Goal: Information Seeking & Learning: Learn about a topic

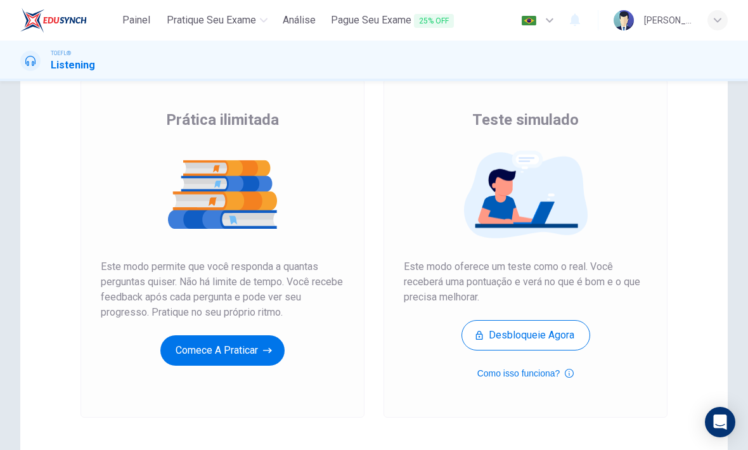
scroll to position [86, 0]
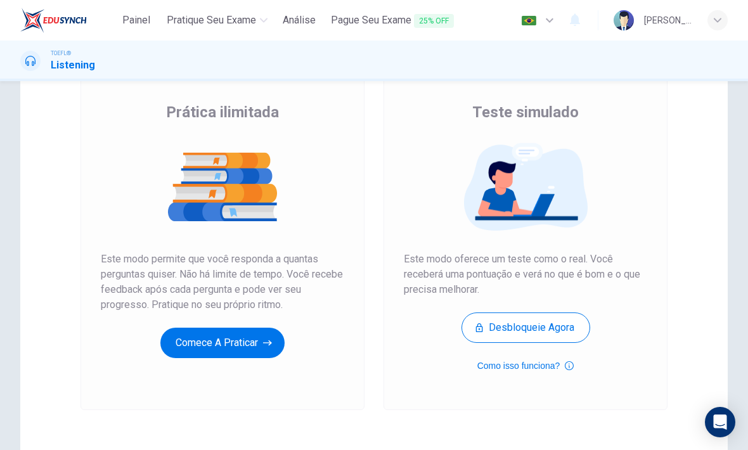
click at [188, 351] on button "Comece a praticar" at bounding box center [222, 343] width 124 height 30
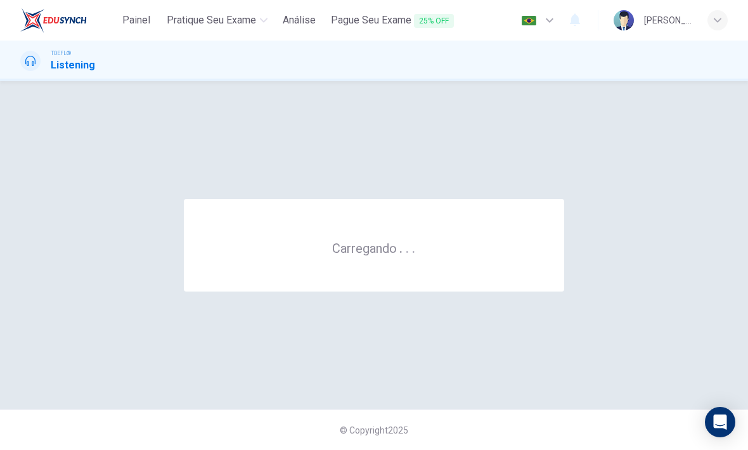
scroll to position [0, 0]
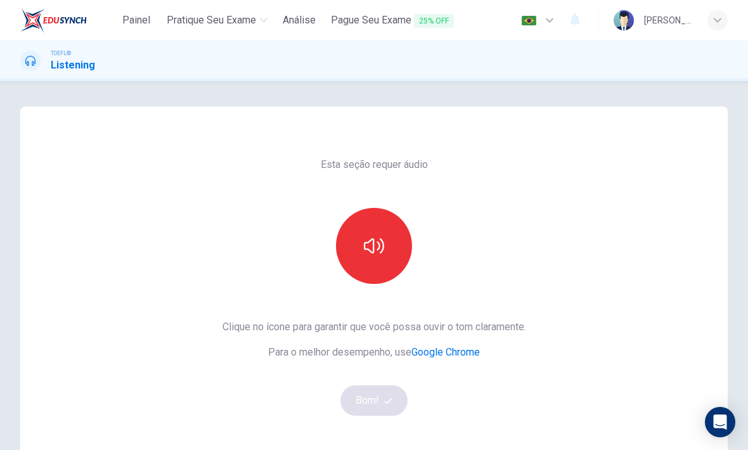
click at [381, 215] on button "button" at bounding box center [374, 246] width 76 height 76
click at [372, 397] on button "Bom!" at bounding box center [374, 400] width 68 height 30
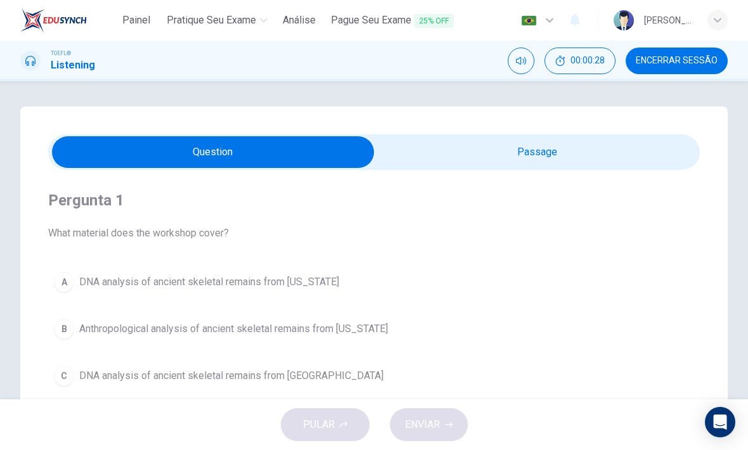
click at [603, 139] on input "checkbox" at bounding box center [212, 152] width 977 height 32
checkbox input "true"
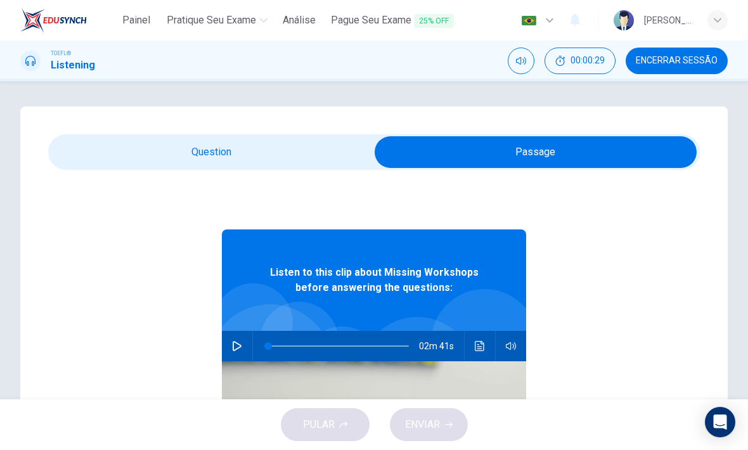
click at [246, 344] on button "button" at bounding box center [237, 346] width 20 height 30
type input "1"
click at [122, 155] on input "checkbox" at bounding box center [535, 152] width 977 height 32
checkbox input "false"
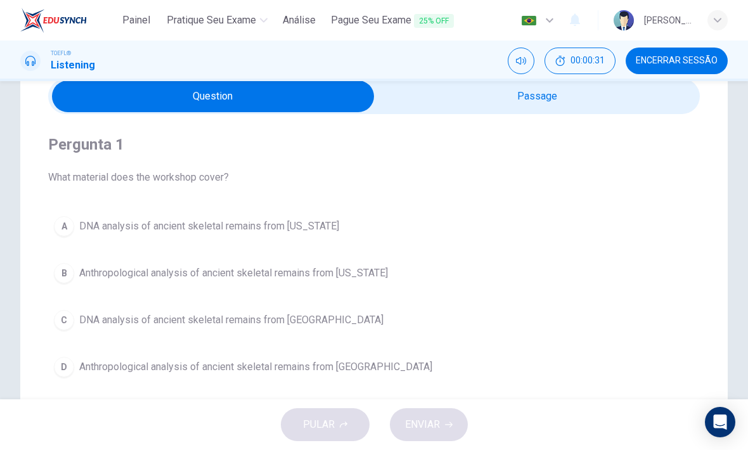
scroll to position [64, 0]
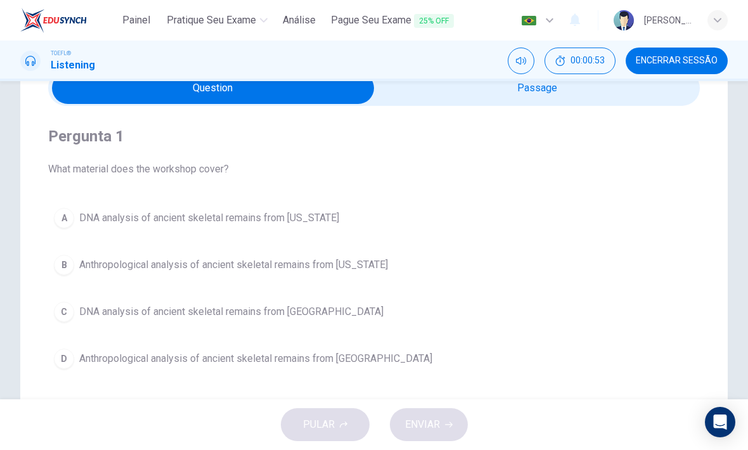
click at [600, 57] on span "00:00:53" at bounding box center [587, 61] width 34 height 10
click at [72, 220] on div "A" at bounding box center [64, 218] width 20 height 20
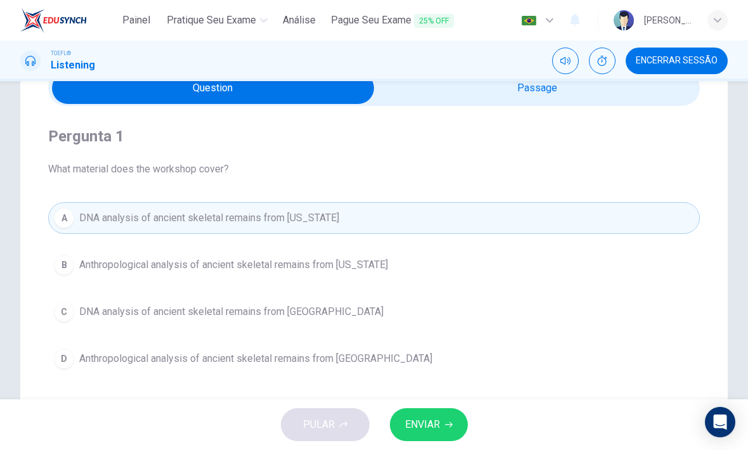
click at [442, 425] on button "ENVIAR" at bounding box center [429, 424] width 78 height 33
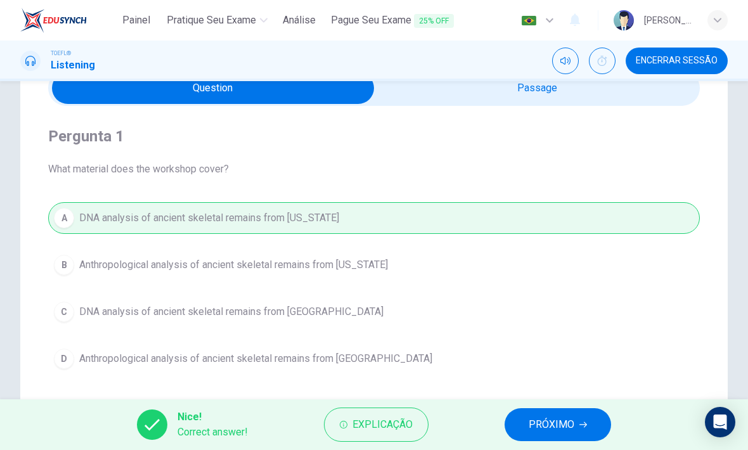
click at [583, 426] on icon "button" at bounding box center [583, 425] width 8 height 8
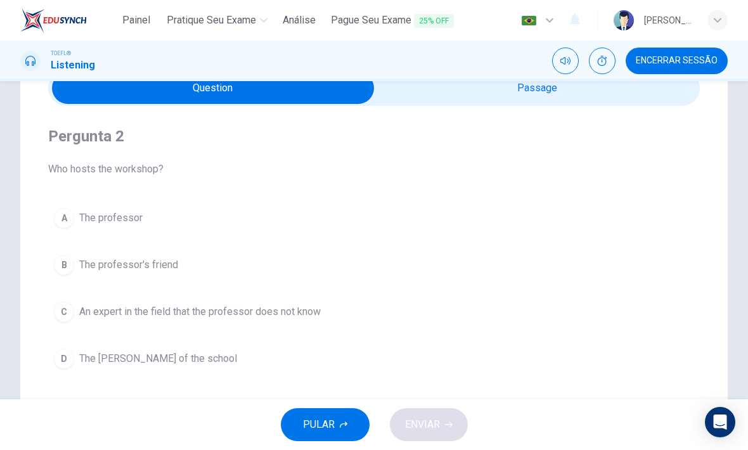
type input "78"
click at [643, 99] on input "checkbox" at bounding box center [212, 88] width 977 height 32
checkbox input "true"
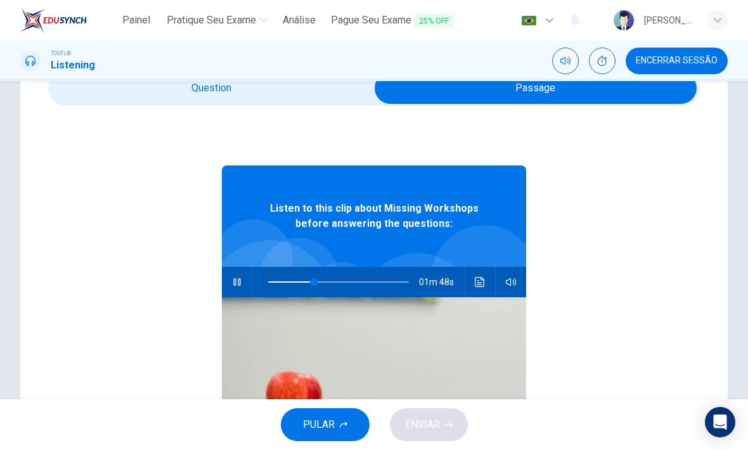
type input "33"
click at [96, 98] on input "checkbox" at bounding box center [535, 88] width 977 height 32
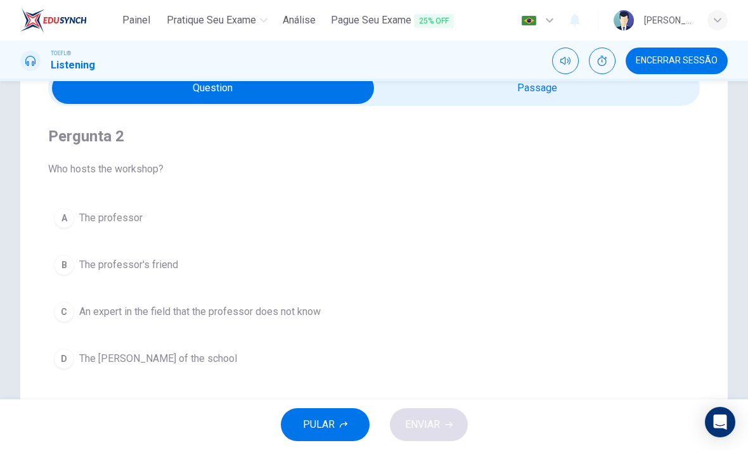
click at [72, 268] on div "B" at bounding box center [64, 265] width 20 height 20
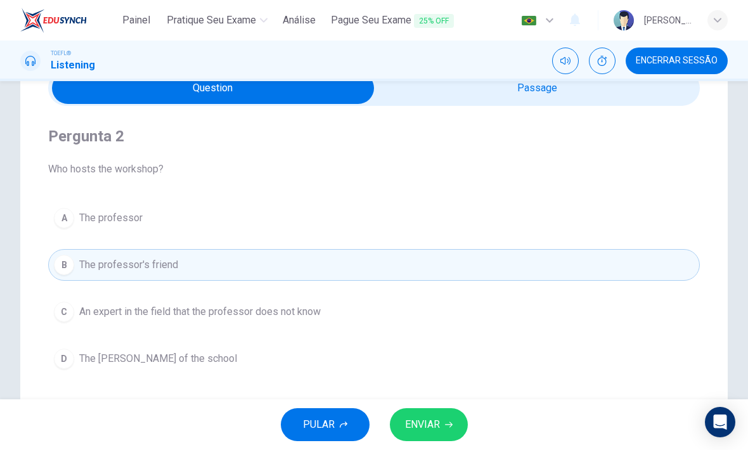
click at [443, 415] on button "ENVIAR" at bounding box center [429, 424] width 78 height 33
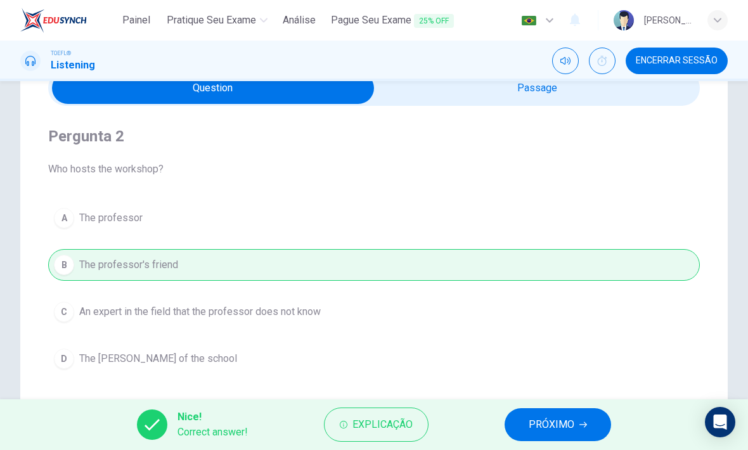
click at [575, 423] on button "PRÓXIMO" at bounding box center [557, 424] width 106 height 33
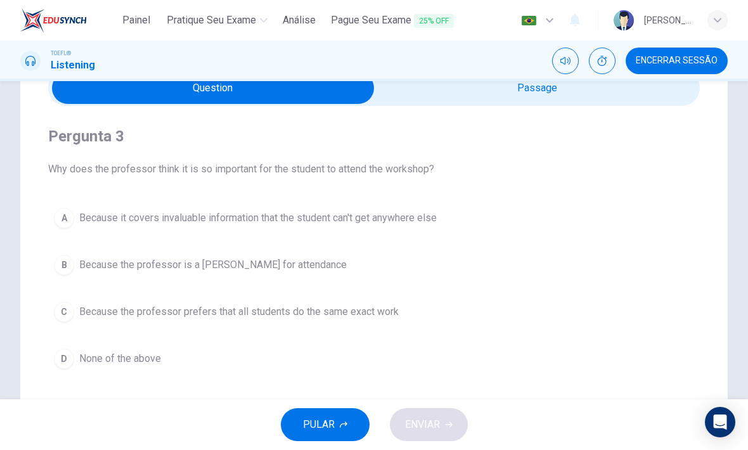
click at [537, 99] on input "checkbox" at bounding box center [212, 88] width 977 height 32
checkbox input "true"
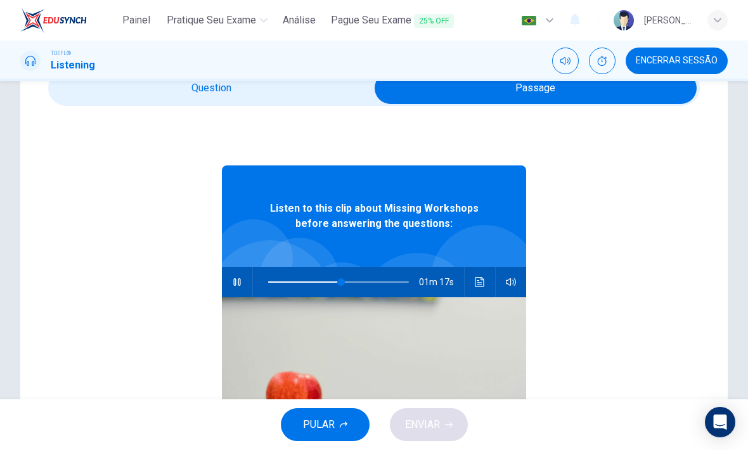
click at [235, 291] on button "button" at bounding box center [237, 282] width 20 height 30
type input "52"
click at [89, 103] on input "checkbox" at bounding box center [535, 88] width 977 height 32
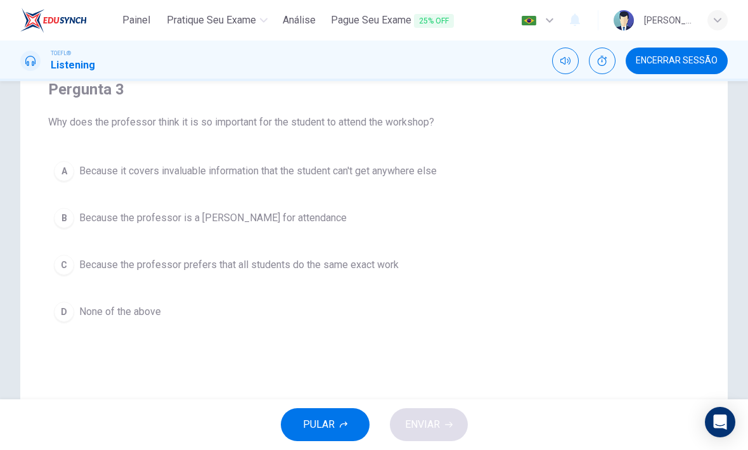
scroll to position [112, 0]
click at [68, 309] on div "D" at bounding box center [64, 311] width 20 height 20
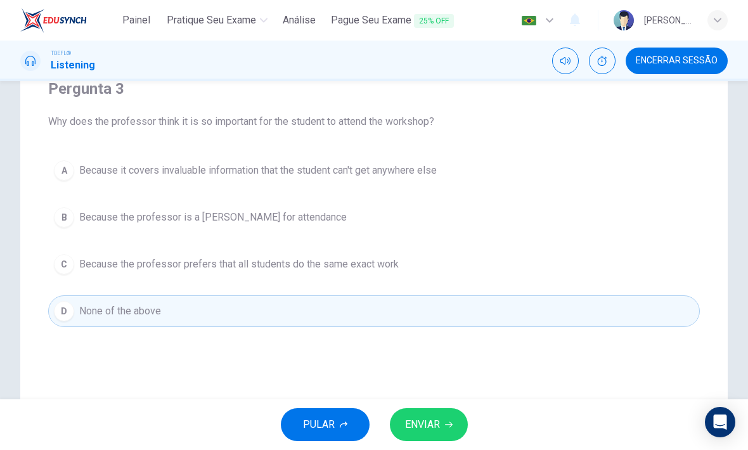
click at [437, 419] on span "ENVIAR" at bounding box center [422, 425] width 35 height 18
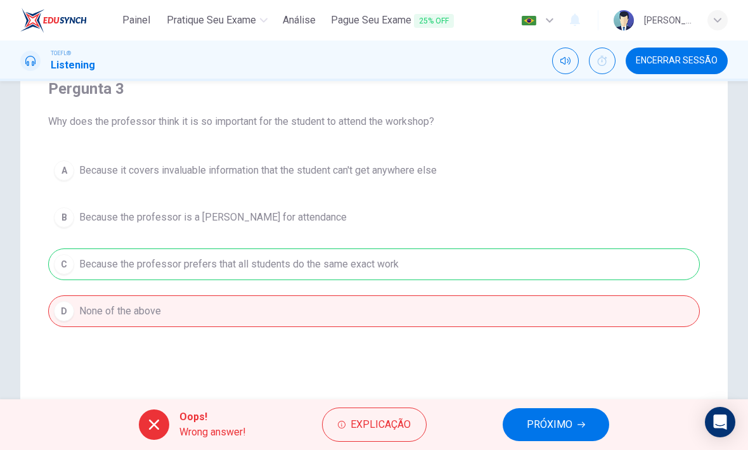
click at [579, 419] on button "PRÓXIMO" at bounding box center [555, 424] width 106 height 33
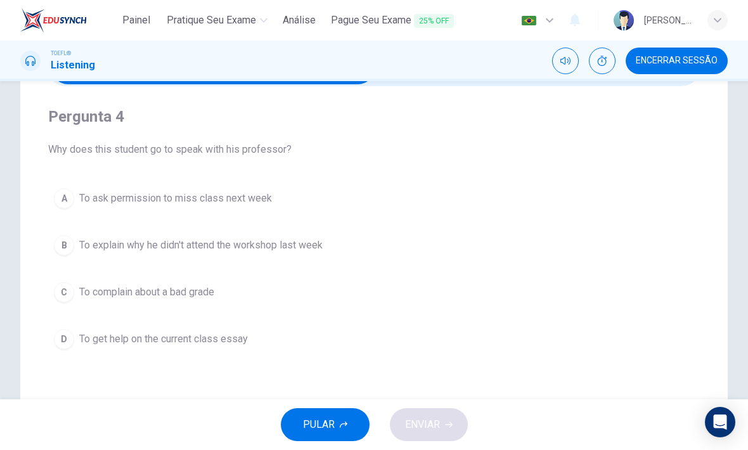
scroll to position [87, 0]
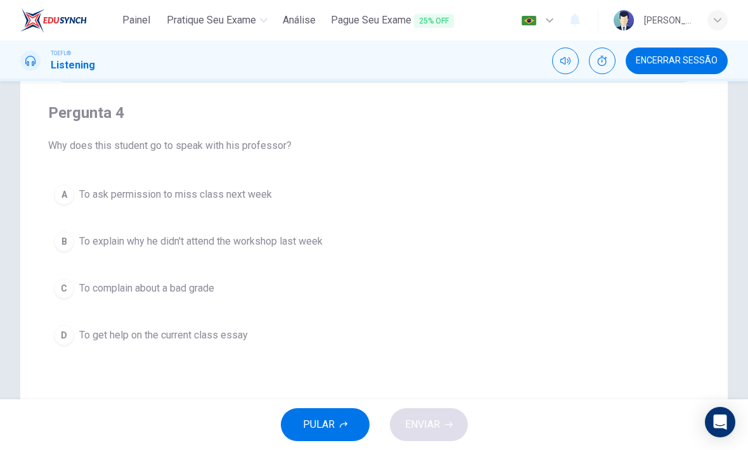
click at [75, 247] on button "B To explain why he didn't attend the workshop last week" at bounding box center [373, 242] width 651 height 32
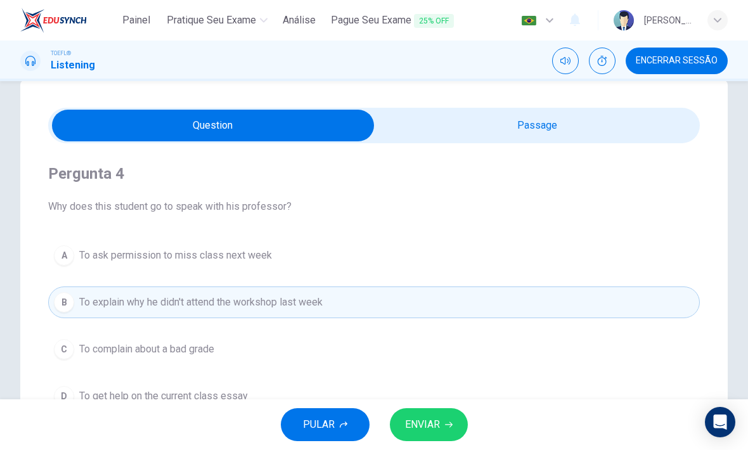
scroll to position [22, 0]
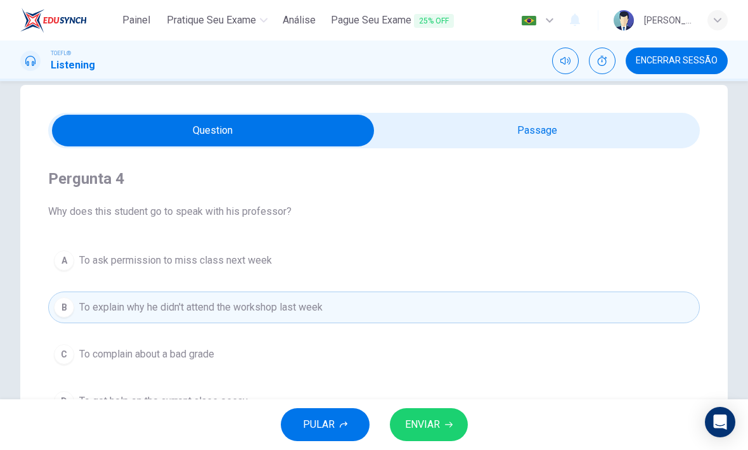
click at [599, 141] on input "checkbox" at bounding box center [212, 131] width 977 height 32
checkbox input "true"
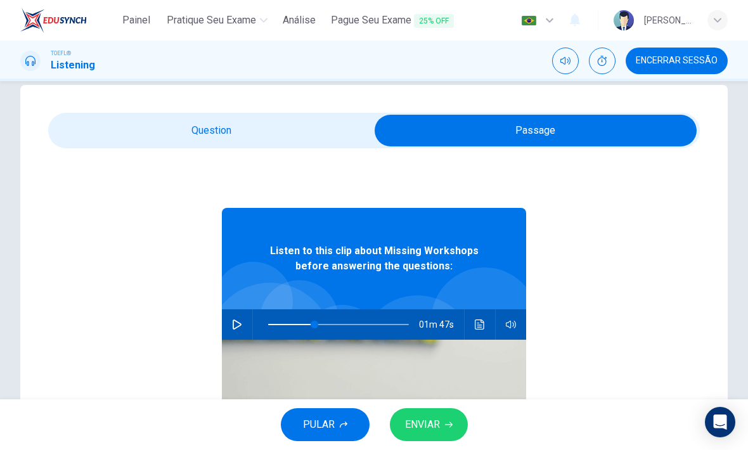
click at [240, 323] on icon "button" at bounding box center [237, 324] width 10 height 10
type input "34"
click at [326, 135] on input "checkbox" at bounding box center [535, 131] width 977 height 32
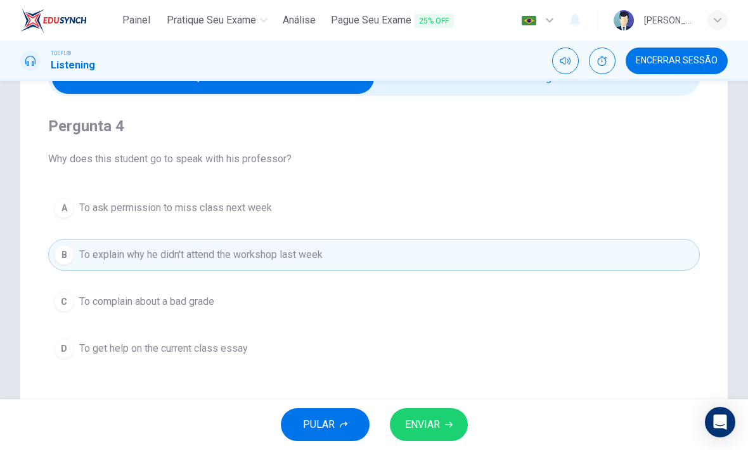
scroll to position [77, 0]
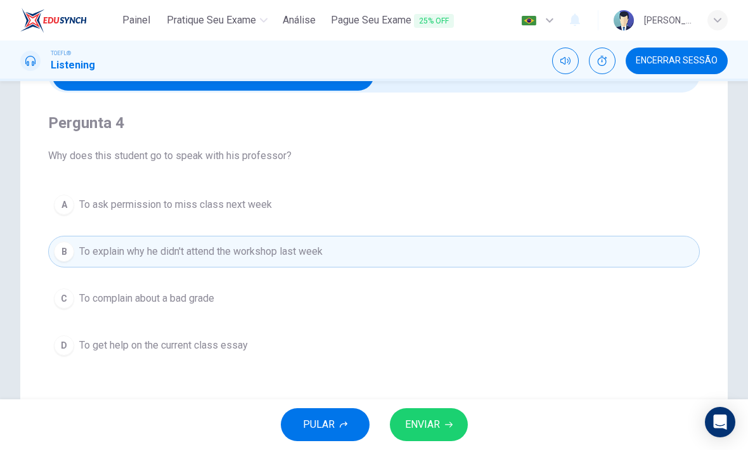
click at [71, 347] on div "D" at bounding box center [64, 345] width 20 height 20
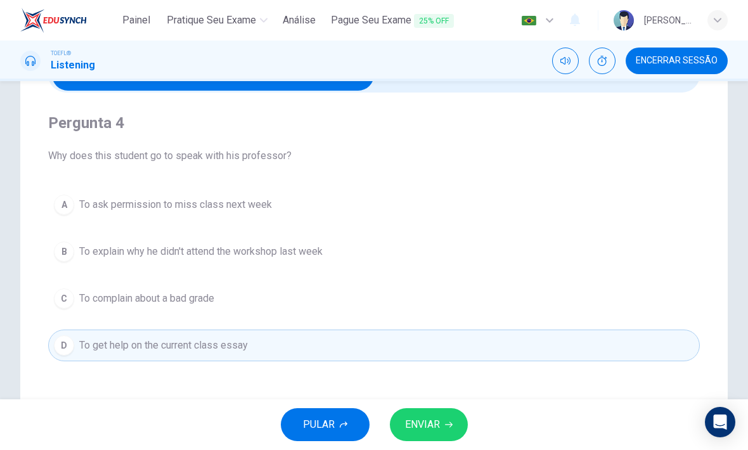
click at [438, 421] on span "ENVIAR" at bounding box center [422, 425] width 35 height 18
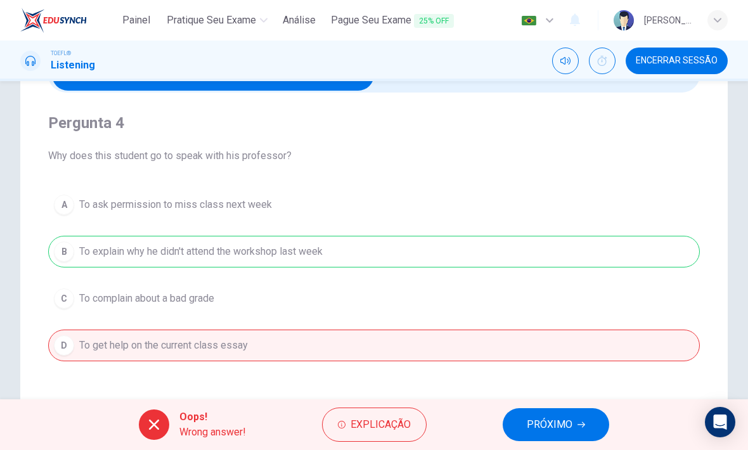
click at [563, 422] on span "PRÓXIMO" at bounding box center [550, 425] width 46 height 18
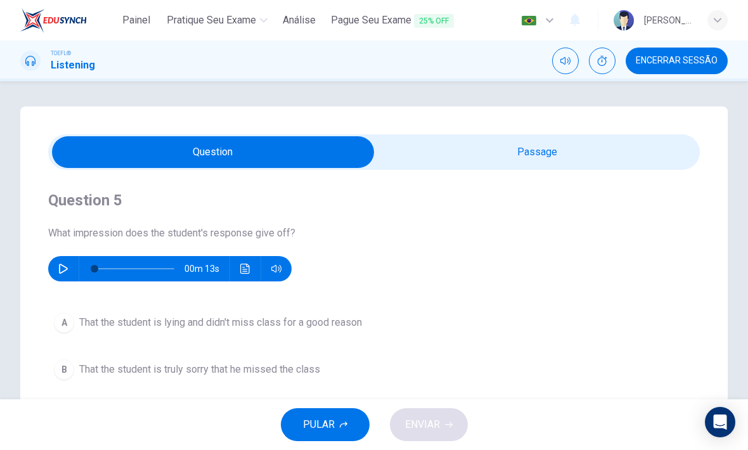
scroll to position [0, 0]
click at [563, 165] on input "checkbox" at bounding box center [212, 152] width 977 height 32
checkbox input "true"
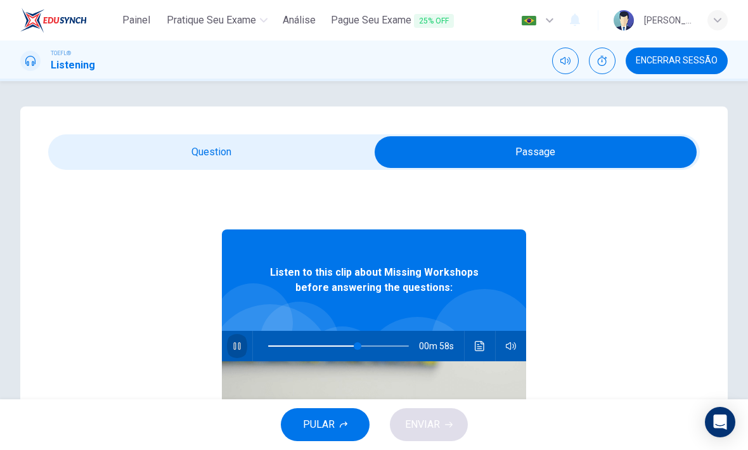
click at [234, 345] on icon "button" at bounding box center [236, 346] width 7 height 8
type input "63"
click at [105, 162] on input "checkbox" at bounding box center [535, 152] width 977 height 32
checkbox input "false"
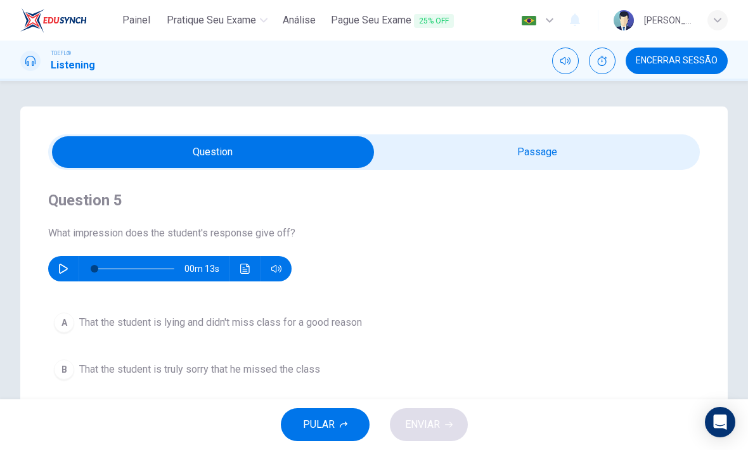
click at [70, 272] on button "button" at bounding box center [63, 268] width 20 height 25
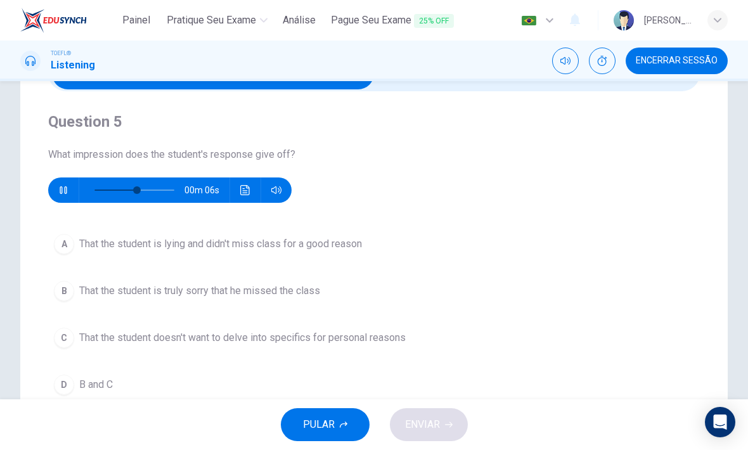
scroll to position [81, 0]
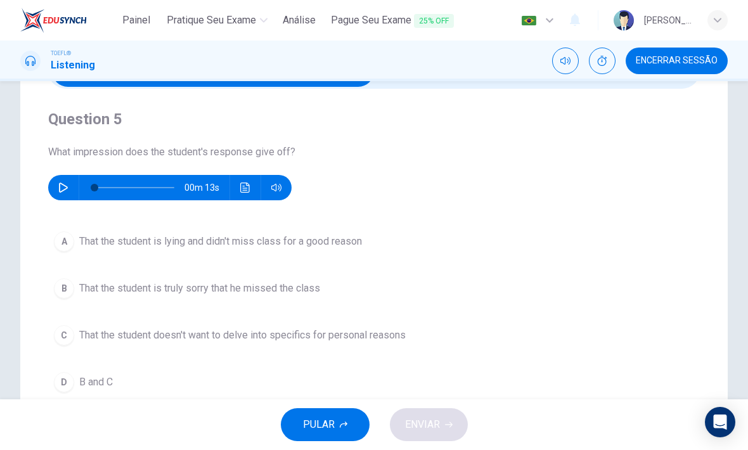
click at [58, 180] on button "button" at bounding box center [63, 187] width 20 height 25
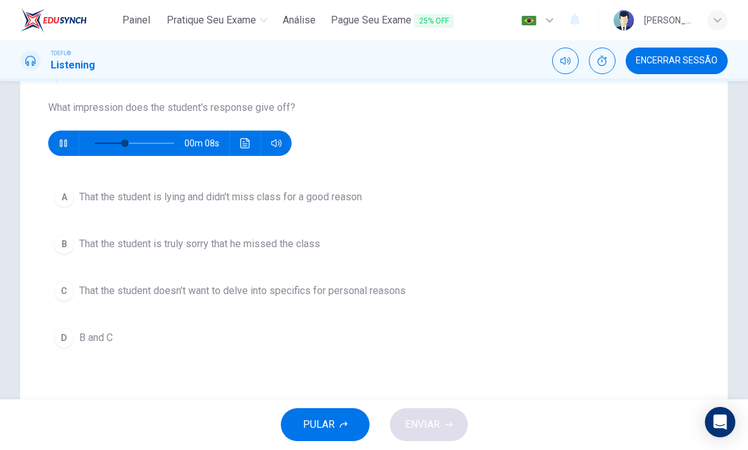
scroll to position [126, 0]
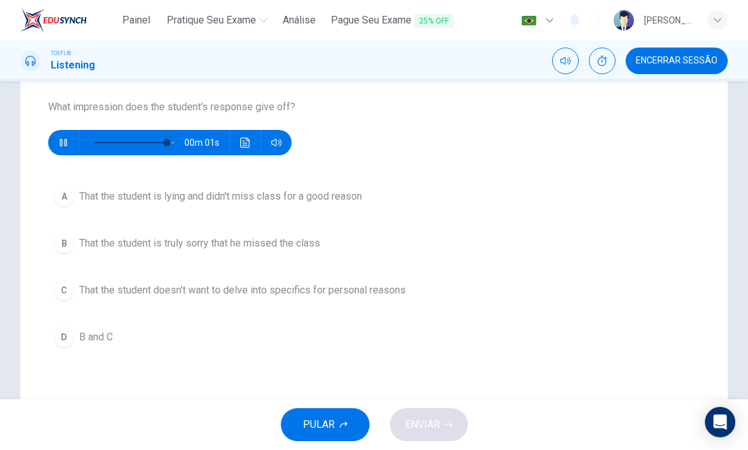
click at [64, 338] on div "D" at bounding box center [64, 337] width 20 height 20
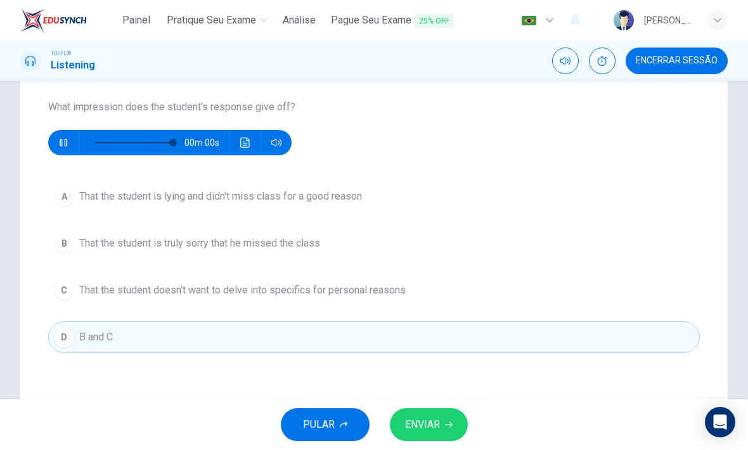
type input "0"
click at [441, 419] on button "ENVIAR" at bounding box center [429, 424] width 78 height 33
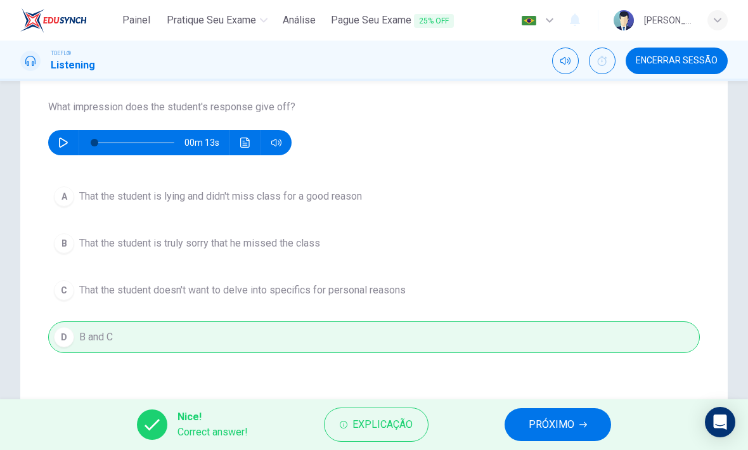
click at [561, 439] on button "PRÓXIMO" at bounding box center [557, 424] width 106 height 33
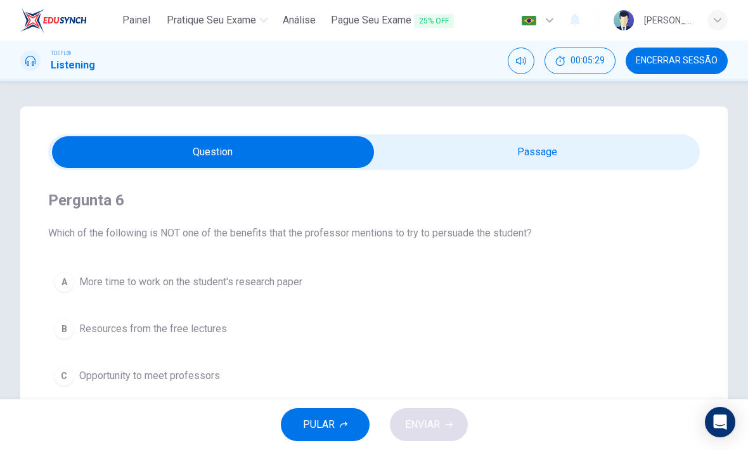
click at [631, 166] on input "checkbox" at bounding box center [212, 152] width 977 height 32
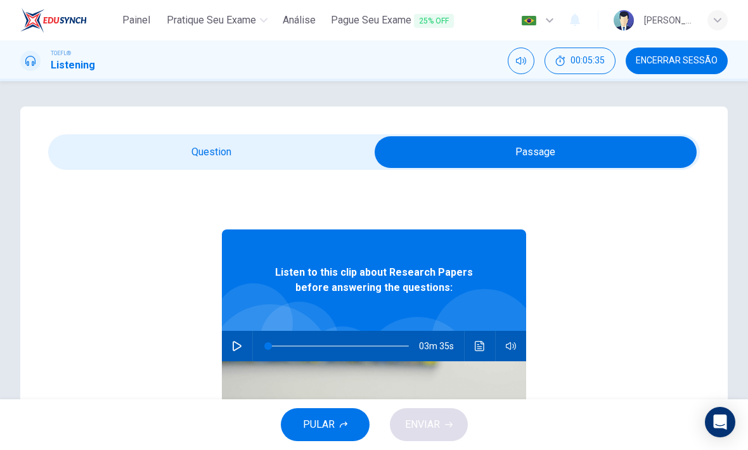
click at [327, 147] on input "checkbox" at bounding box center [535, 152] width 977 height 32
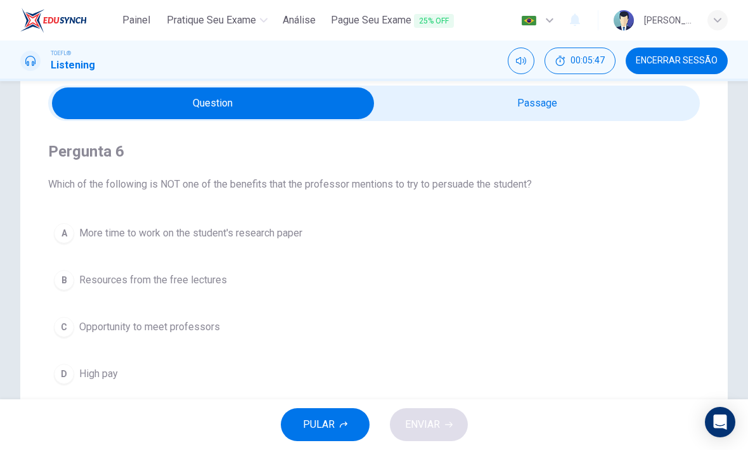
scroll to position [49, 0]
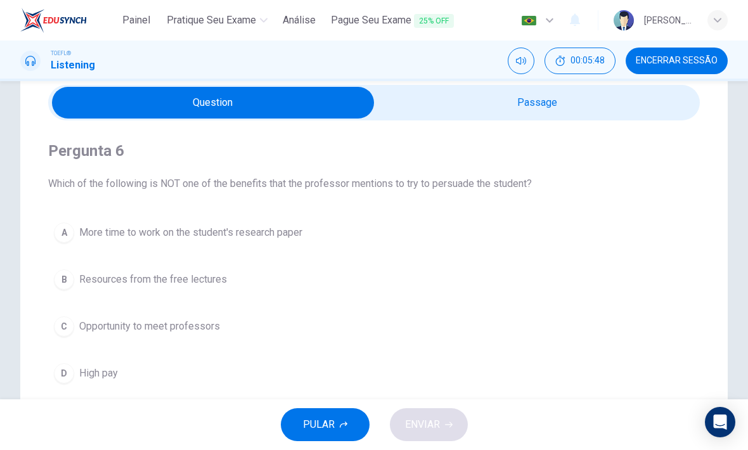
click at [662, 116] on input "checkbox" at bounding box center [212, 103] width 977 height 32
checkbox input "true"
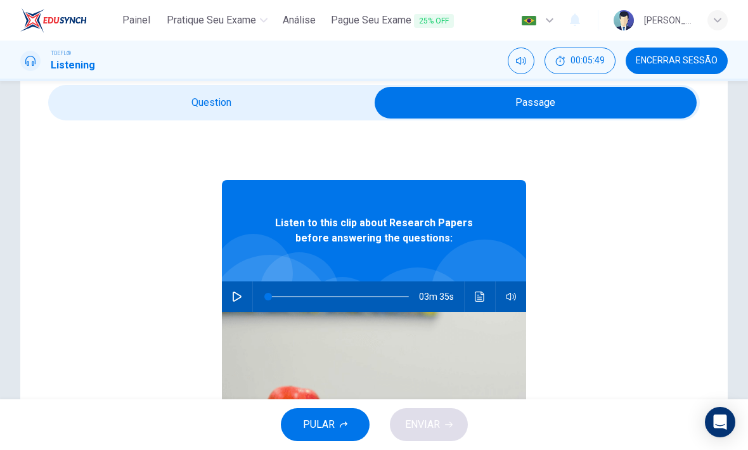
click at [236, 299] on icon "button" at bounding box center [237, 296] width 10 height 10
type input "0"
click at [115, 116] on input "checkbox" at bounding box center [535, 103] width 977 height 32
checkbox input "false"
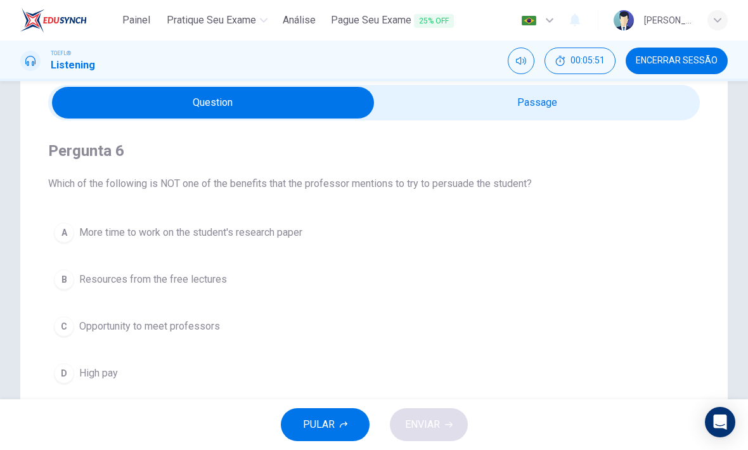
click at [609, 53] on button "00:05:51" at bounding box center [579, 61] width 71 height 27
click at [63, 217] on button "A More time to work on the student's research paper" at bounding box center [373, 233] width 651 height 32
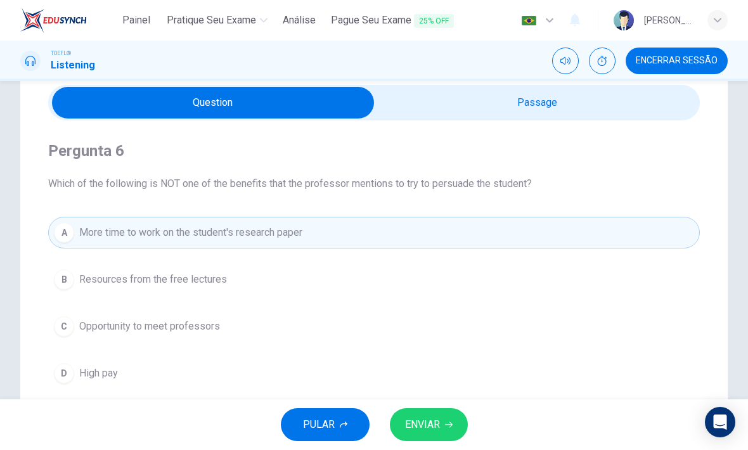
click at [441, 428] on button "ENVIAR" at bounding box center [429, 424] width 78 height 33
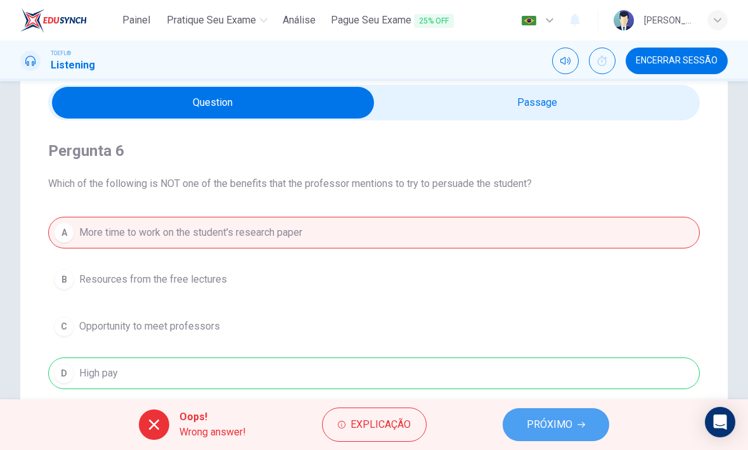
click at [581, 425] on icon "button" at bounding box center [581, 425] width 8 height 6
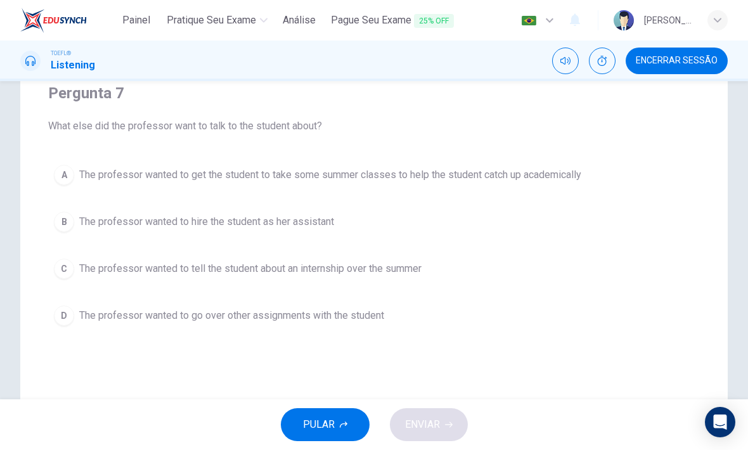
scroll to position [108, 0]
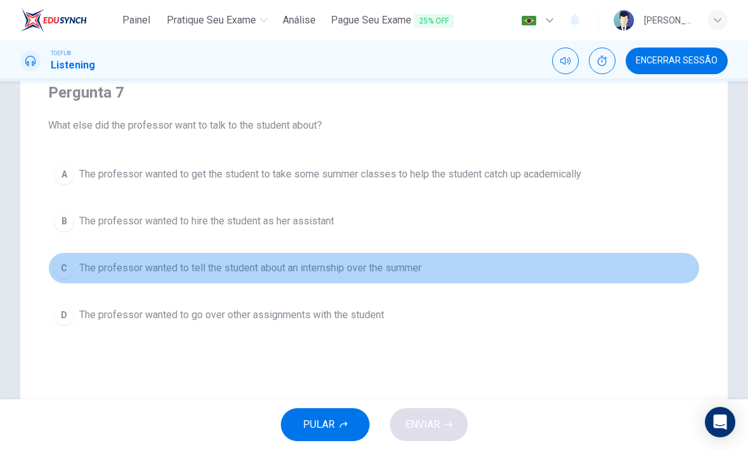
click at [63, 261] on div "C" at bounding box center [64, 268] width 20 height 20
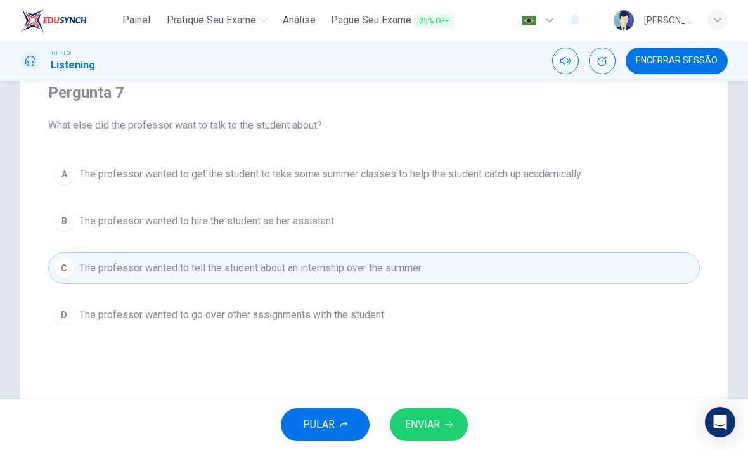
click at [429, 426] on span "ENVIAR" at bounding box center [422, 425] width 35 height 18
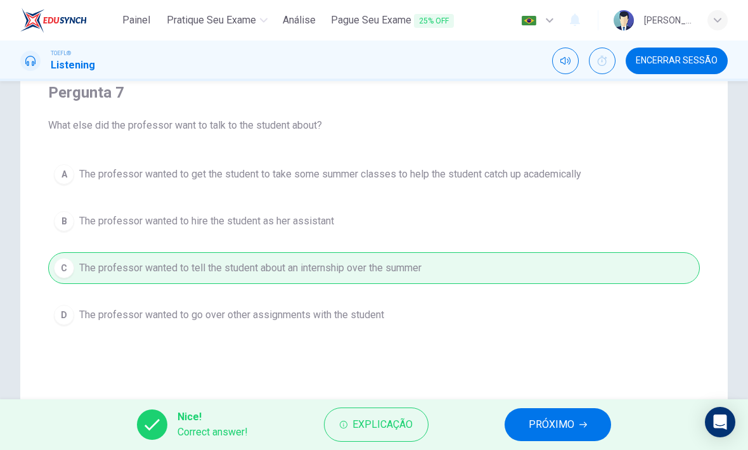
click at [585, 426] on icon "button" at bounding box center [583, 425] width 8 height 8
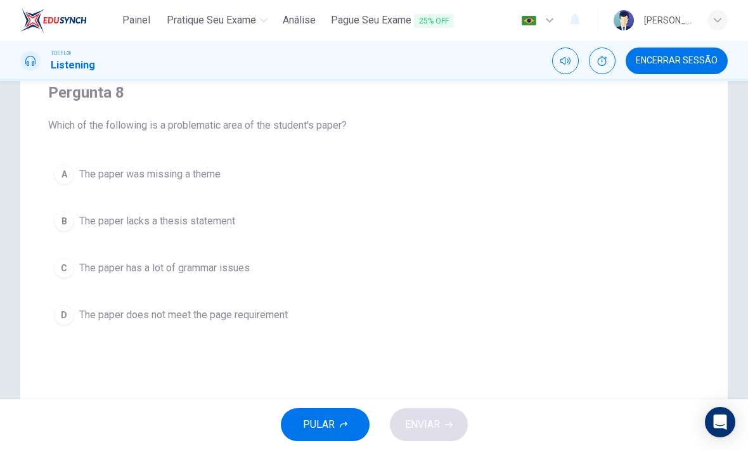
click at [59, 171] on div "A" at bounding box center [64, 174] width 20 height 20
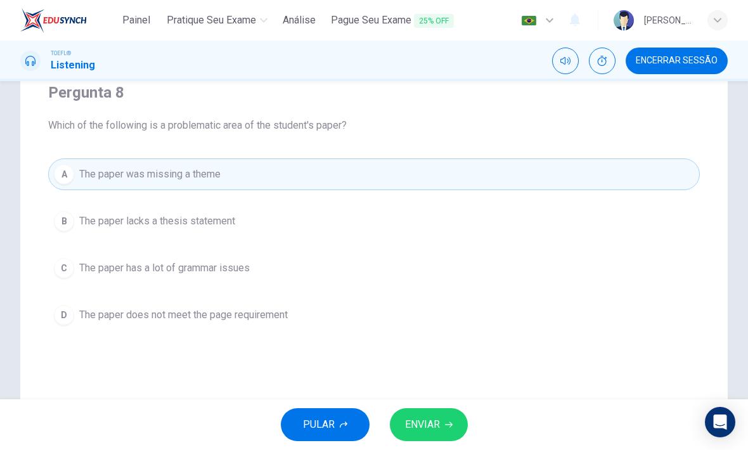
click at [430, 422] on span "ENVIAR" at bounding box center [422, 425] width 35 height 18
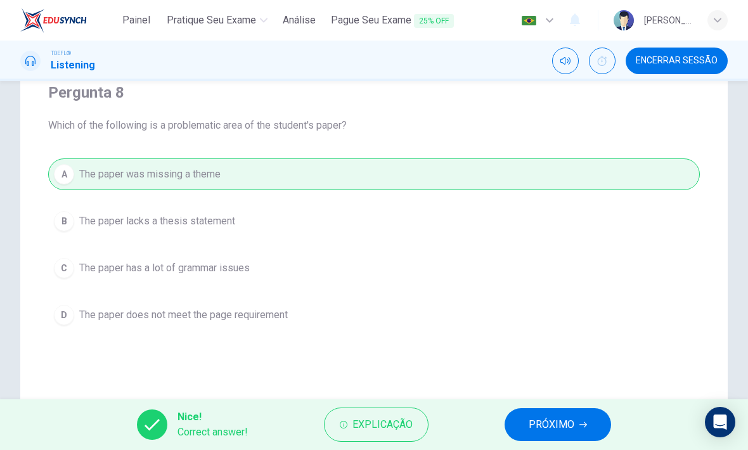
click at [573, 419] on span "PRÓXIMO" at bounding box center [551, 425] width 46 height 18
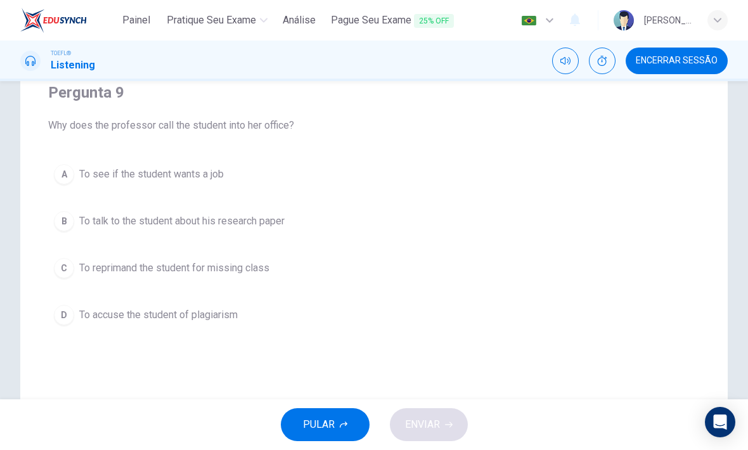
click at [82, 222] on span "To talk to the student about his research paper" at bounding box center [181, 221] width 205 height 15
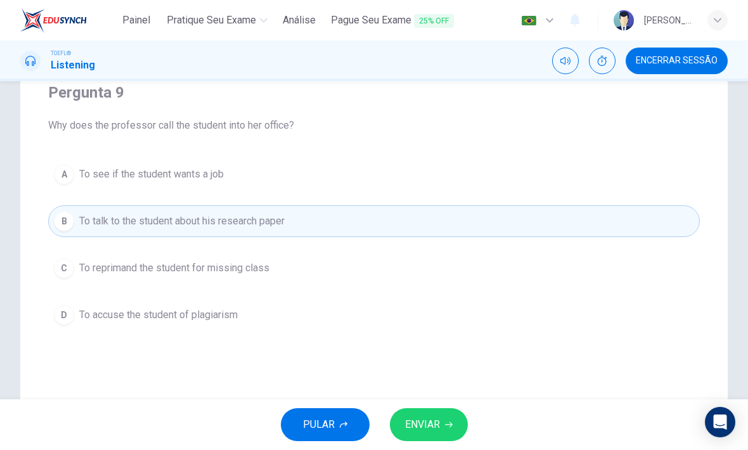
click at [431, 423] on span "ENVIAR" at bounding box center [422, 425] width 35 height 18
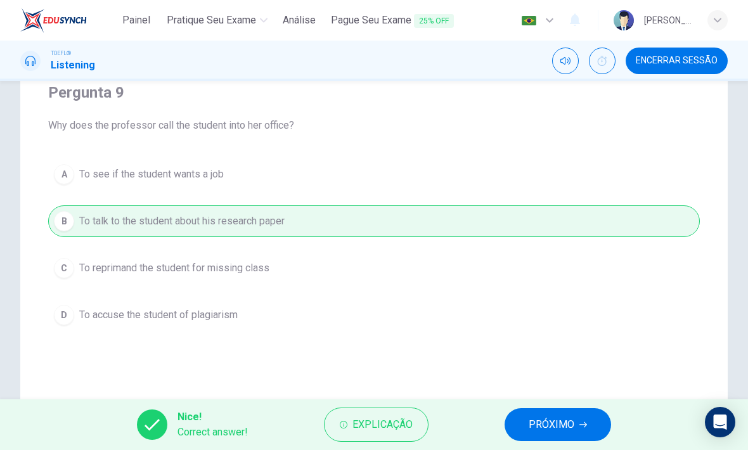
click at [564, 425] on span "PRÓXIMO" at bounding box center [551, 425] width 46 height 18
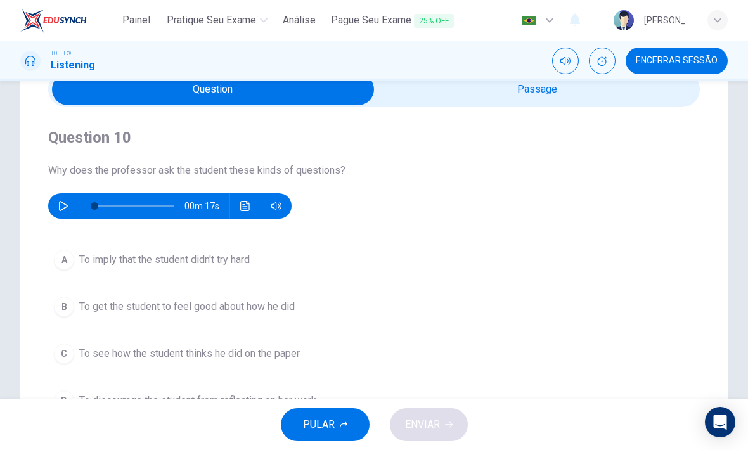
scroll to position [58, 0]
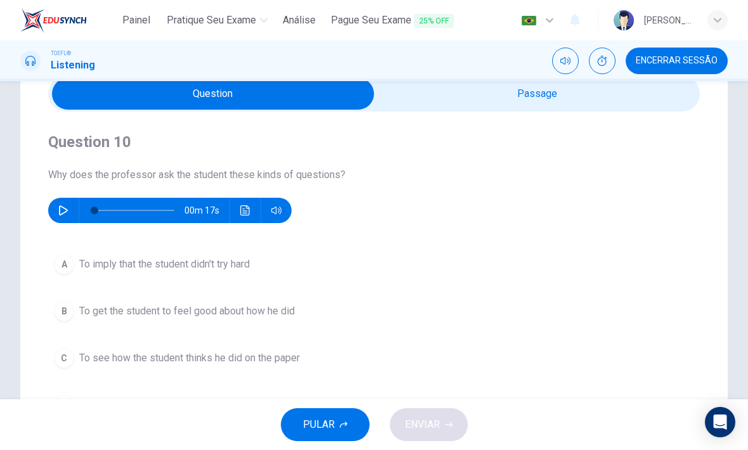
type input "78"
click at [565, 104] on input "checkbox" at bounding box center [212, 94] width 977 height 32
checkbox input "true"
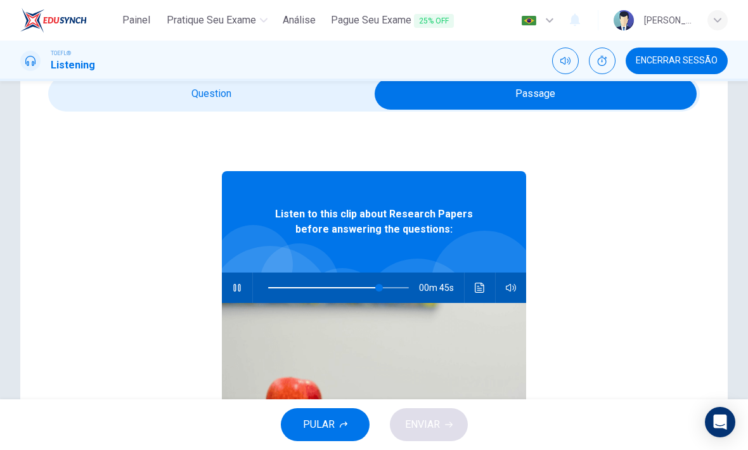
click at [245, 276] on div "00m 45s" at bounding box center [374, 287] width 304 height 30
click at [238, 276] on button "button" at bounding box center [237, 287] width 20 height 30
type input "79"
click at [297, 87] on input "checkbox" at bounding box center [535, 94] width 977 height 32
checkbox input "false"
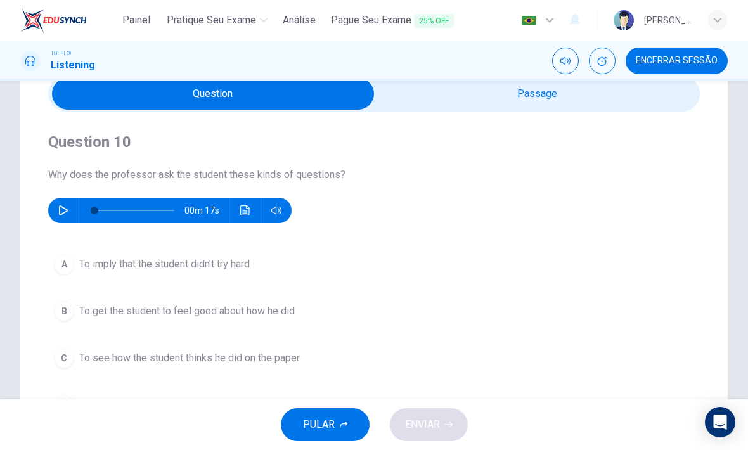
click at [67, 211] on icon "button" at bounding box center [63, 210] width 9 height 10
type input "0"
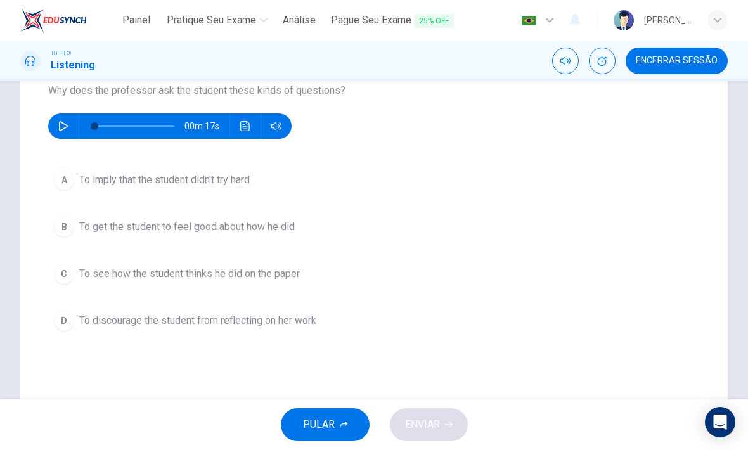
scroll to position [141, 0]
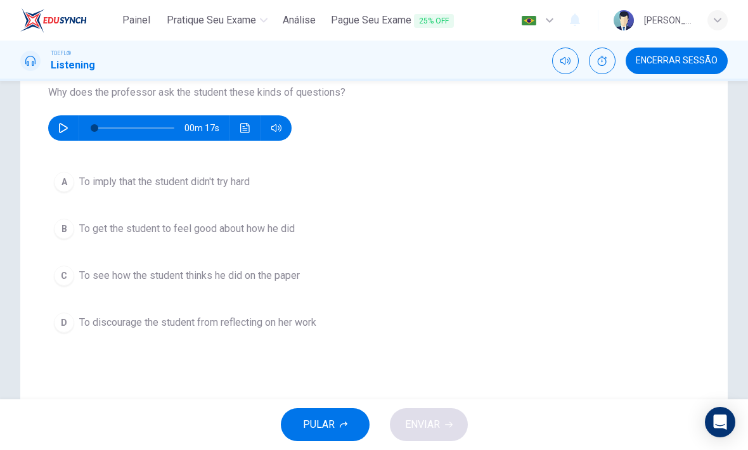
click at [68, 184] on div "A" at bounding box center [64, 182] width 20 height 20
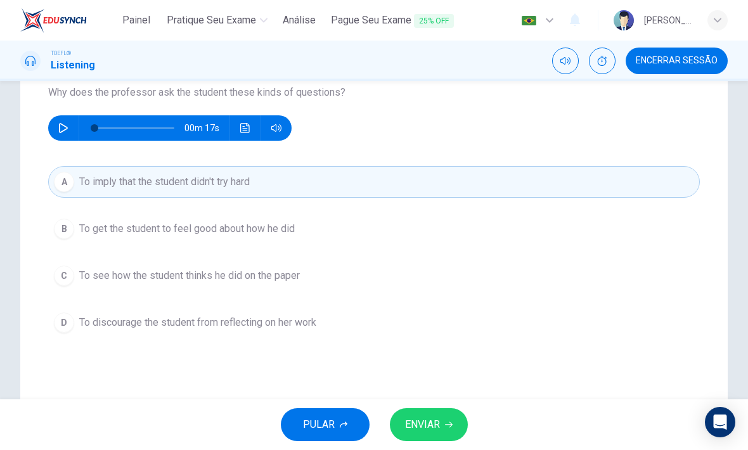
click at [442, 419] on button "ENVIAR" at bounding box center [429, 424] width 78 height 33
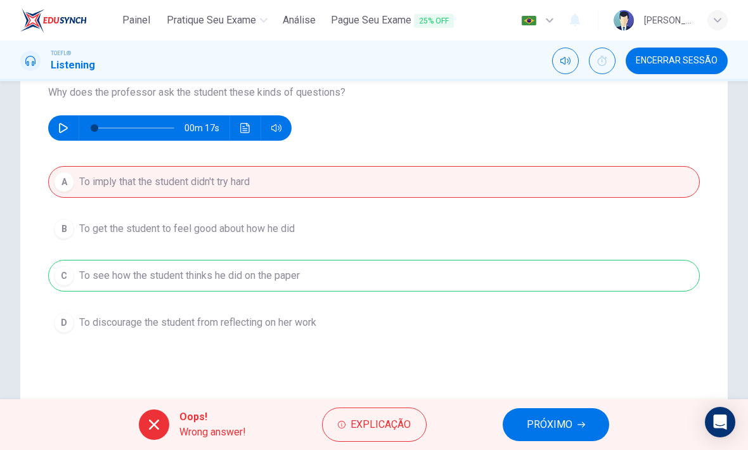
click at [556, 418] on span "PRÓXIMO" at bounding box center [550, 425] width 46 height 18
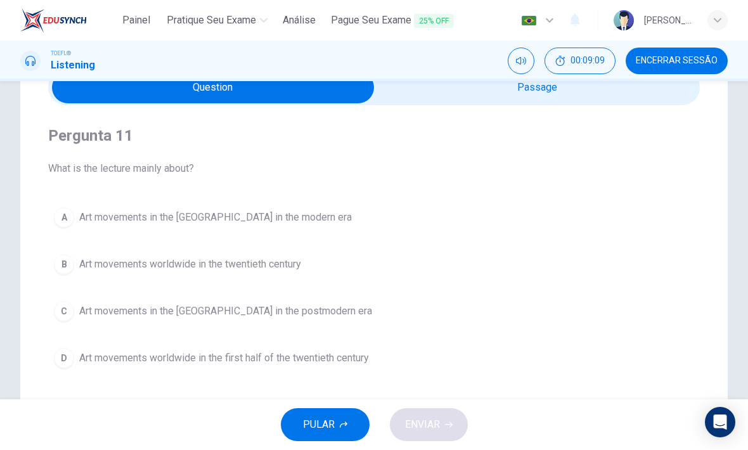
scroll to position [68, 0]
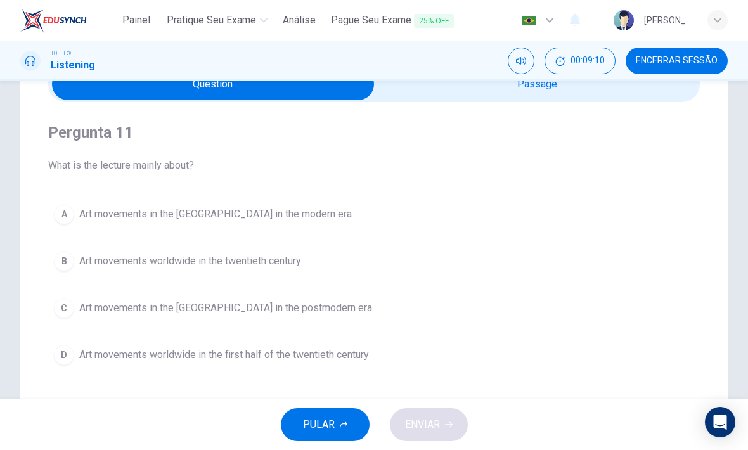
click at [591, 60] on span "00:09:10" at bounding box center [587, 61] width 34 height 10
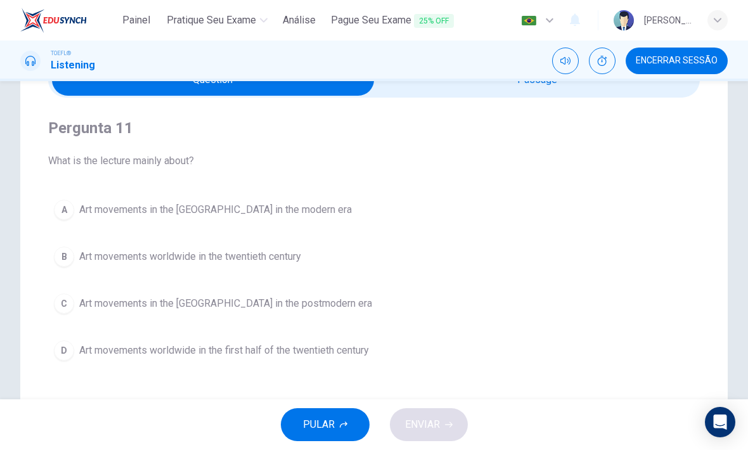
scroll to position [60, 0]
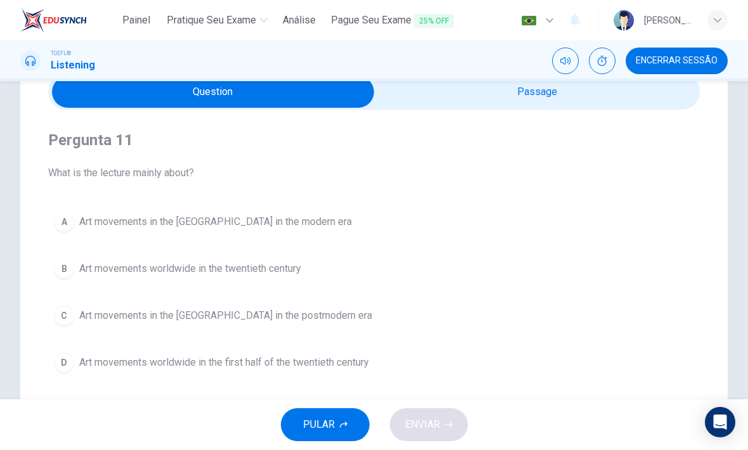
click at [547, 96] on input "checkbox" at bounding box center [212, 92] width 977 height 32
checkbox input "true"
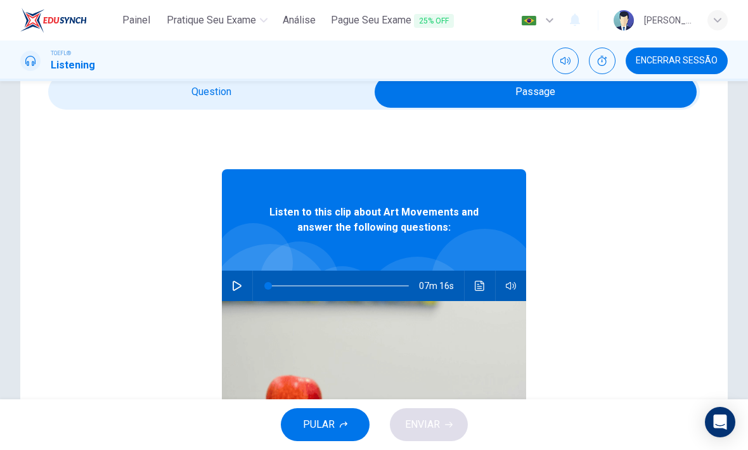
click at [243, 281] on button "button" at bounding box center [237, 286] width 20 height 30
type input "0"
click at [96, 95] on input "checkbox" at bounding box center [535, 92] width 977 height 32
checkbox input "false"
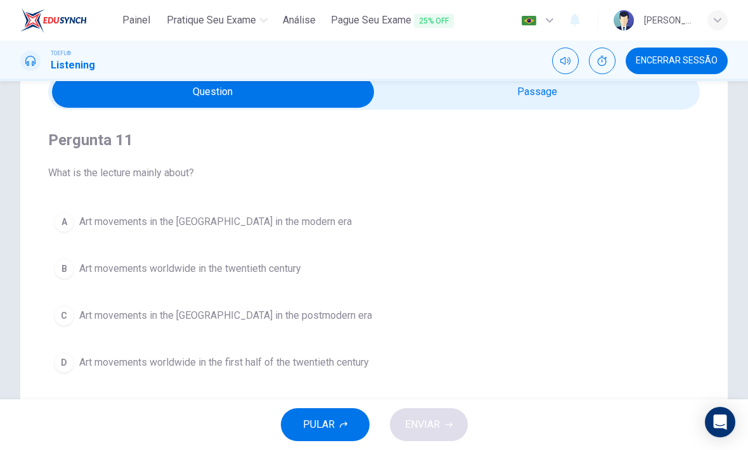
click at [240, 263] on span "Art movements worldwide in the twentieth century" at bounding box center [190, 268] width 222 height 15
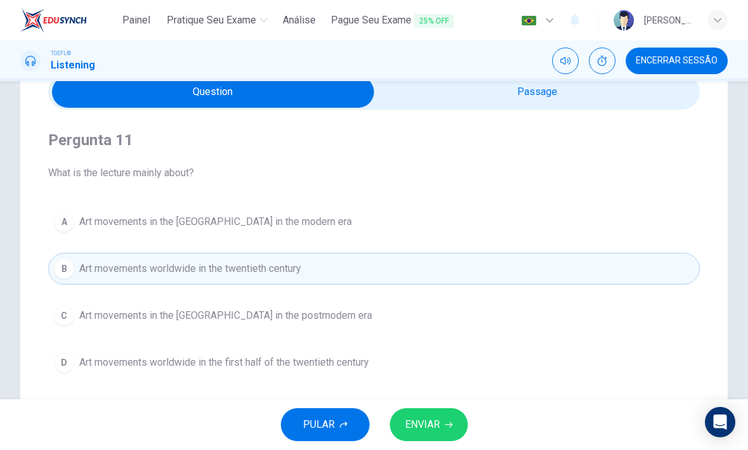
click at [442, 422] on button "ENVIAR" at bounding box center [429, 424] width 78 height 33
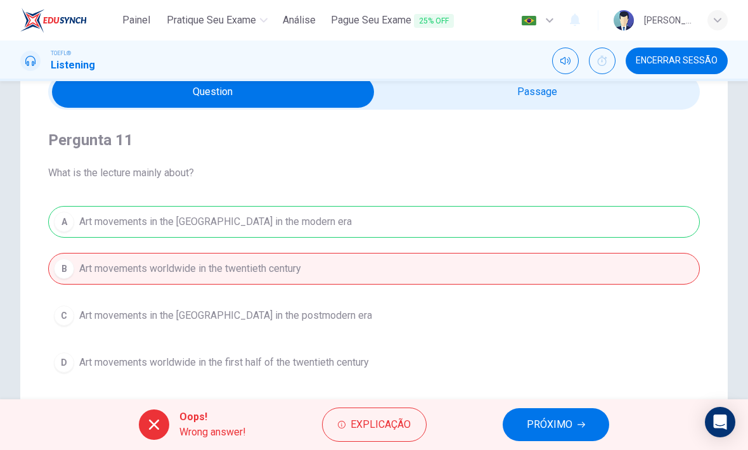
click at [548, 418] on span "PRÓXIMO" at bounding box center [550, 425] width 46 height 18
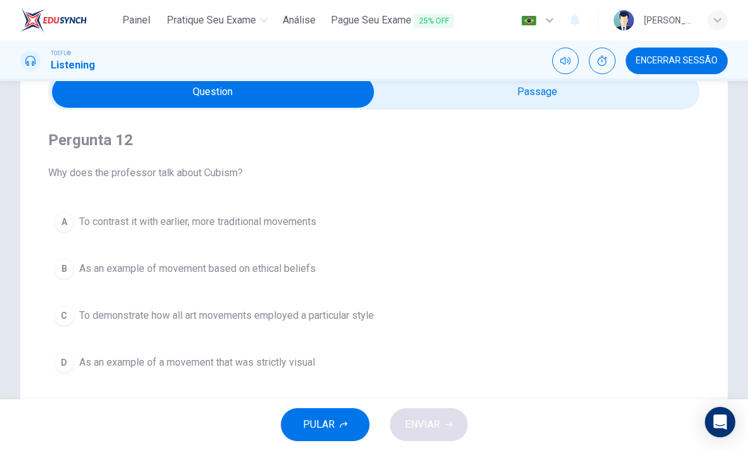
click at [355, 307] on button "C To demonstrate how all art movements employed a particular style" at bounding box center [373, 316] width 651 height 32
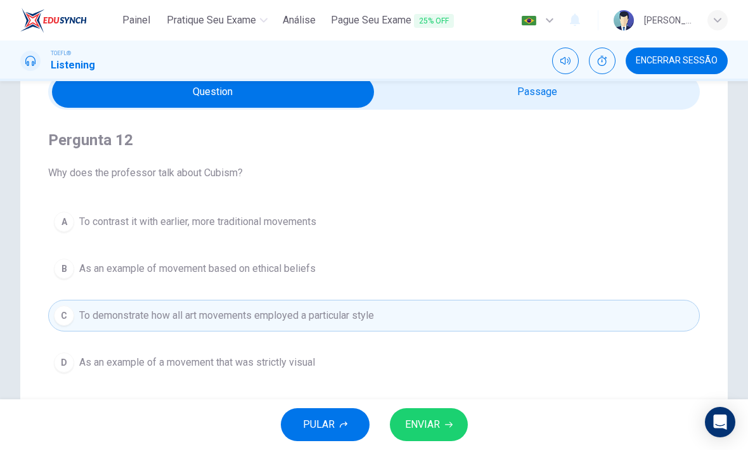
click at [446, 416] on button "ENVIAR" at bounding box center [429, 424] width 78 height 33
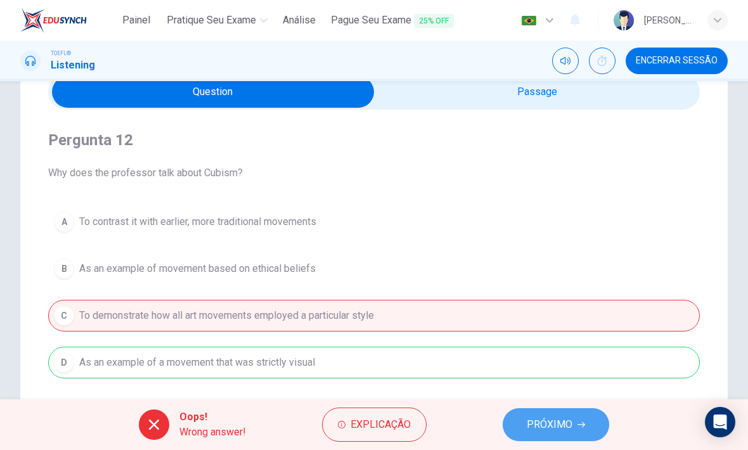
click at [568, 419] on span "PRÓXIMO" at bounding box center [550, 425] width 46 height 18
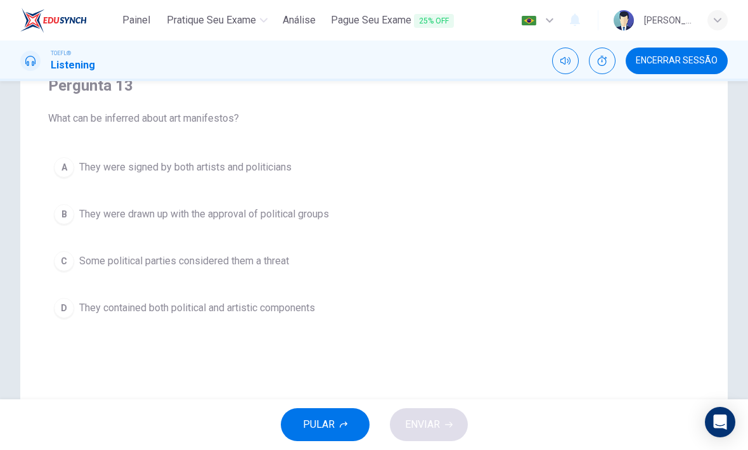
scroll to position [116, 0]
click at [697, 63] on span "Encerrar Sessão" at bounding box center [677, 61] width 82 height 10
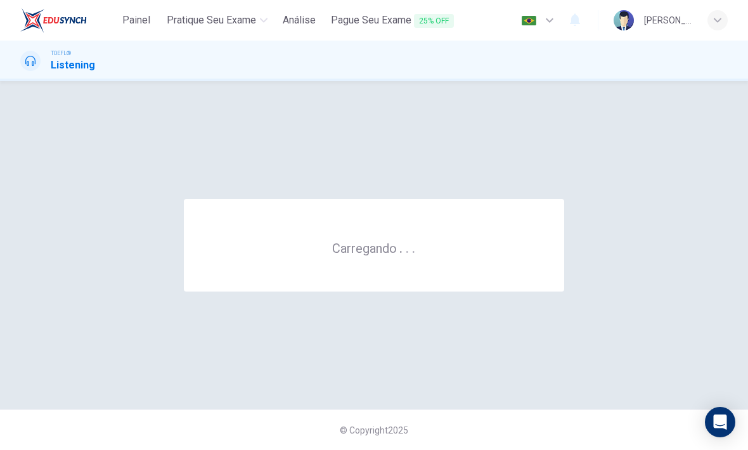
scroll to position [0, 0]
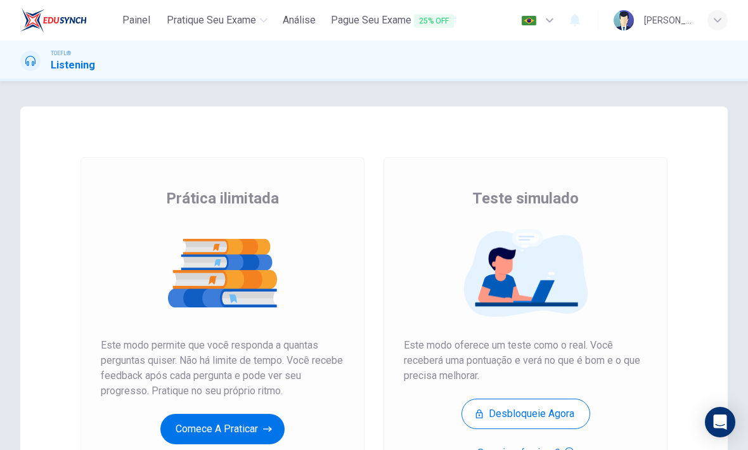
click at [226, 429] on button "Comece a praticar" at bounding box center [222, 429] width 124 height 30
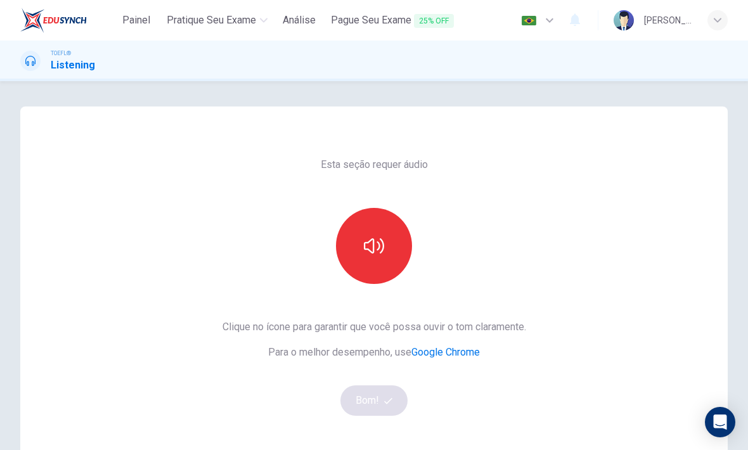
click at [389, 240] on button "button" at bounding box center [374, 246] width 76 height 76
click at [381, 403] on button "Bom!" at bounding box center [374, 400] width 68 height 30
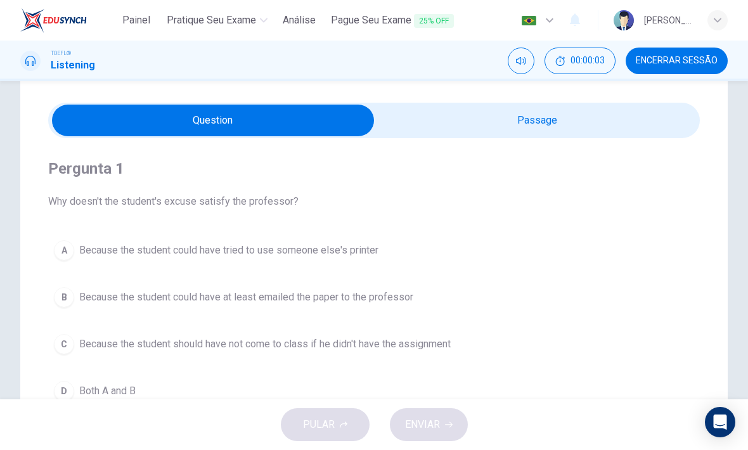
scroll to position [32, 0]
click at [615, 128] on input "checkbox" at bounding box center [212, 120] width 977 height 32
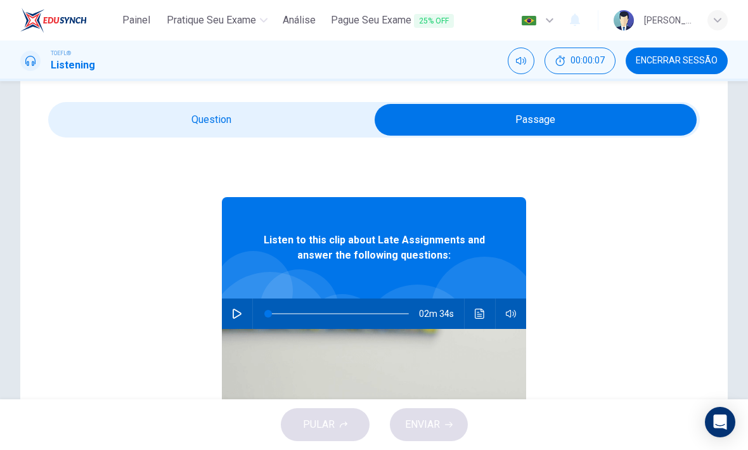
click at [245, 305] on button "button" at bounding box center [237, 313] width 20 height 30
click at [274, 116] on input "checkbox" at bounding box center [535, 120] width 977 height 32
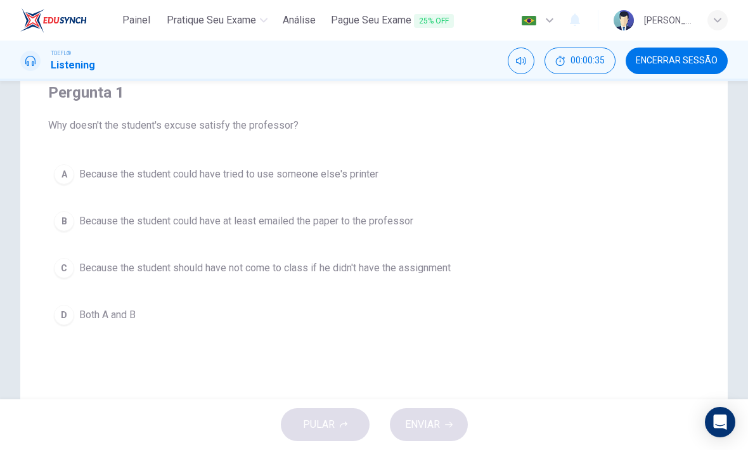
scroll to position [109, 0]
click at [68, 324] on button "D Both A and B" at bounding box center [373, 314] width 651 height 32
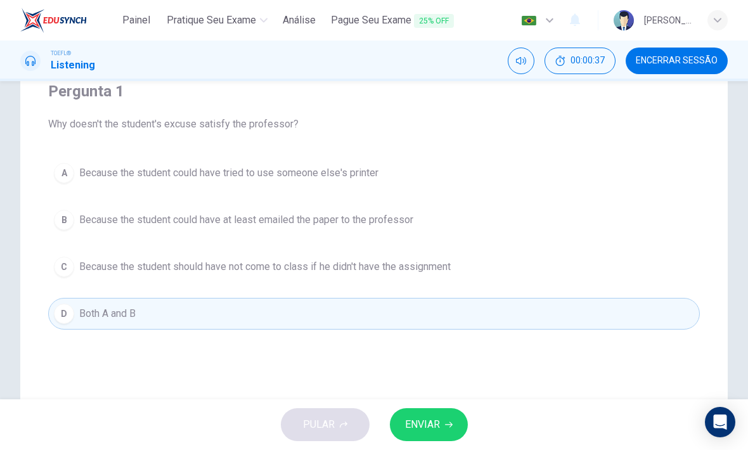
click at [438, 425] on span "ENVIAR" at bounding box center [422, 425] width 35 height 18
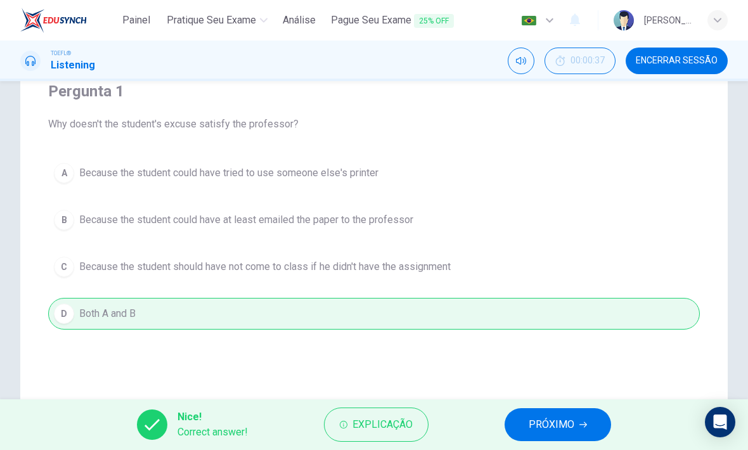
click at [572, 417] on span "PRÓXIMO" at bounding box center [551, 425] width 46 height 18
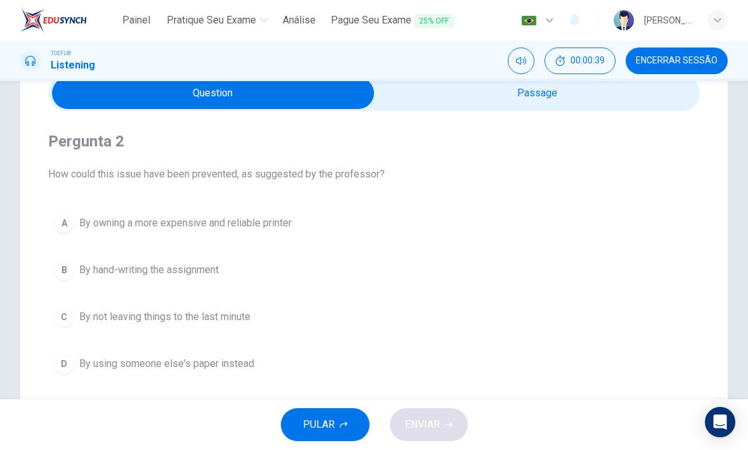
scroll to position [58, 0]
click at [636, 96] on input "checkbox" at bounding box center [212, 94] width 977 height 32
checkbox input "true"
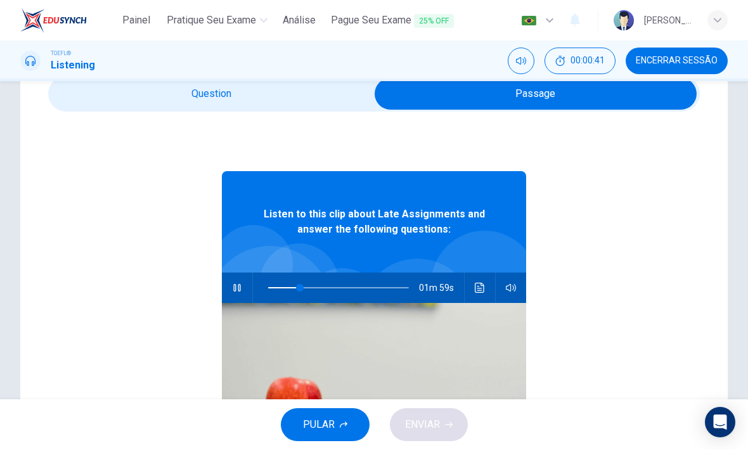
click at [246, 284] on button "button" at bounding box center [237, 287] width 20 height 30
type input "23"
click at [253, 94] on input "checkbox" at bounding box center [535, 94] width 977 height 32
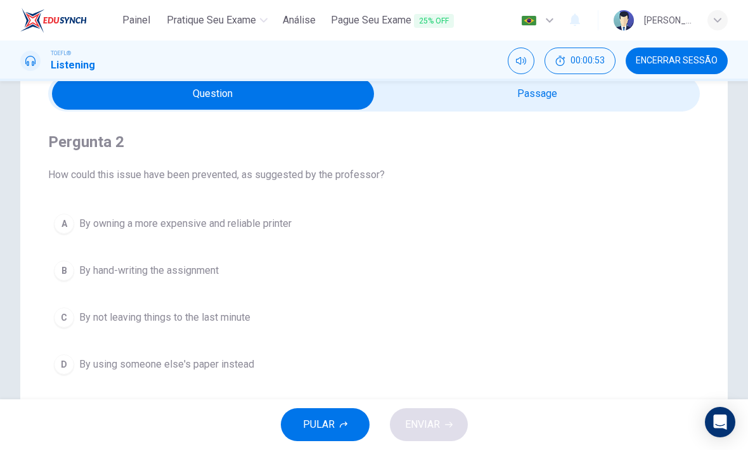
click at [629, 99] on input "checkbox" at bounding box center [212, 94] width 977 height 32
checkbox input "true"
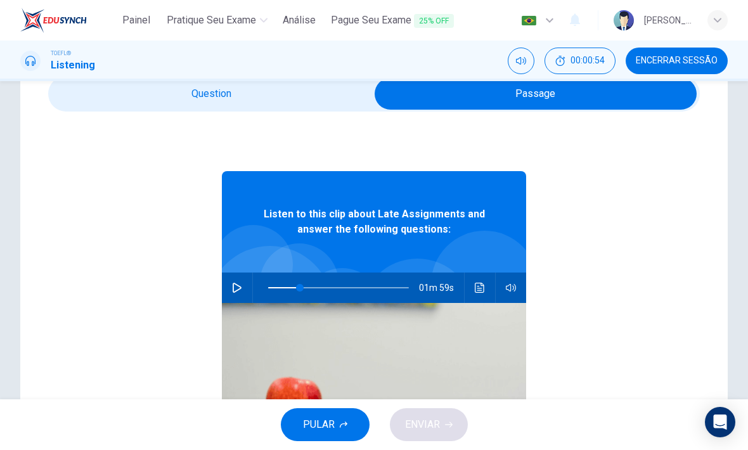
click at [234, 286] on icon "button" at bounding box center [237, 288] width 10 height 10
type input "23"
click at [257, 102] on input "checkbox" at bounding box center [535, 94] width 977 height 32
checkbox input "false"
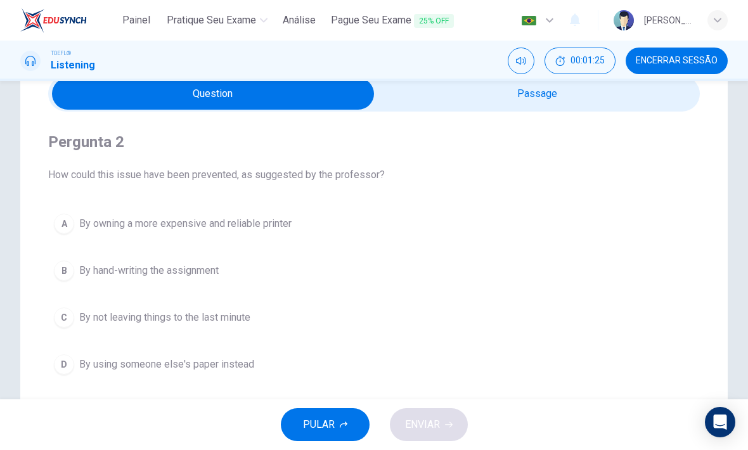
click at [80, 319] on span "By not leaving things to the last minute" at bounding box center [164, 317] width 171 height 15
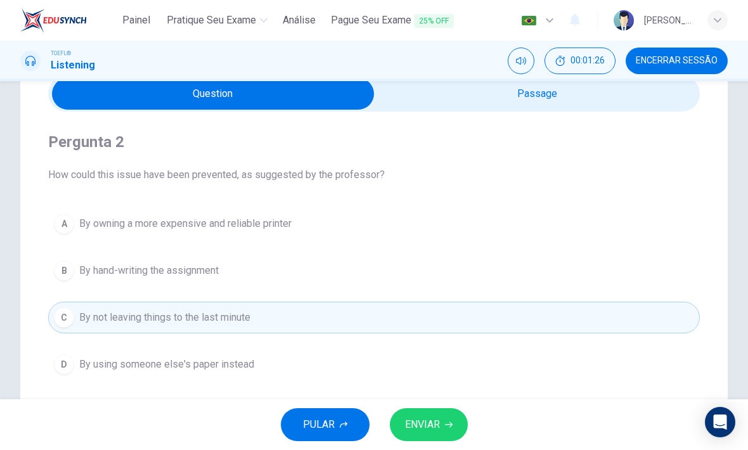
click at [433, 425] on span "ENVIAR" at bounding box center [422, 425] width 35 height 18
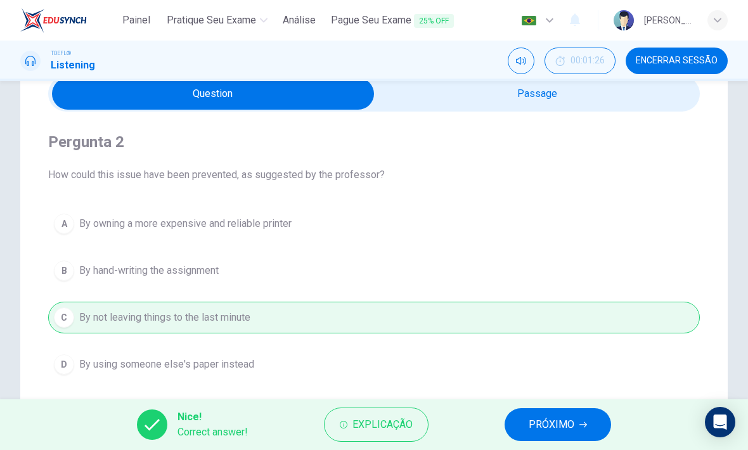
click at [570, 420] on span "PRÓXIMO" at bounding box center [551, 425] width 46 height 18
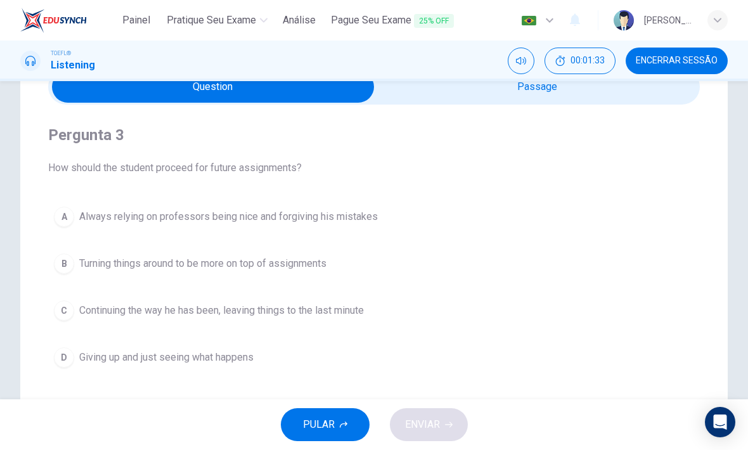
scroll to position [60, 0]
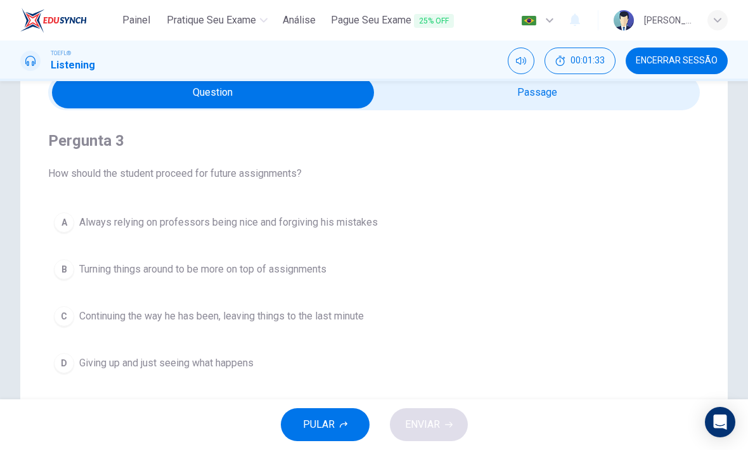
type input "50"
click at [611, 96] on input "checkbox" at bounding box center [212, 93] width 977 height 32
checkbox input "true"
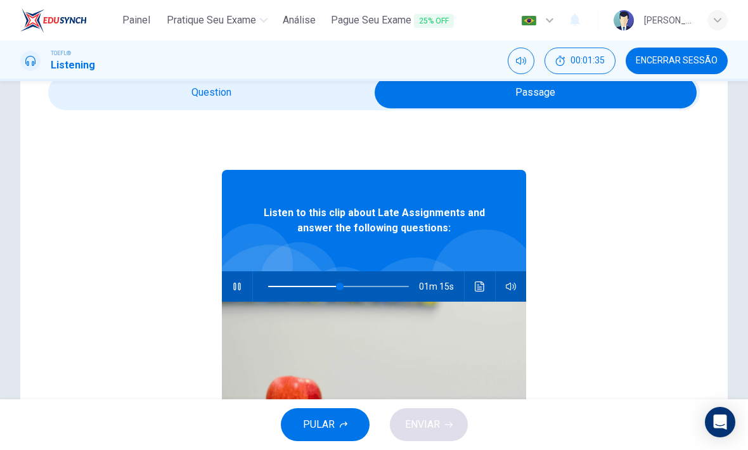
click at [234, 285] on icon "button" at bounding box center [236, 287] width 7 height 8
type input "51"
click at [254, 93] on input "checkbox" at bounding box center [535, 93] width 977 height 32
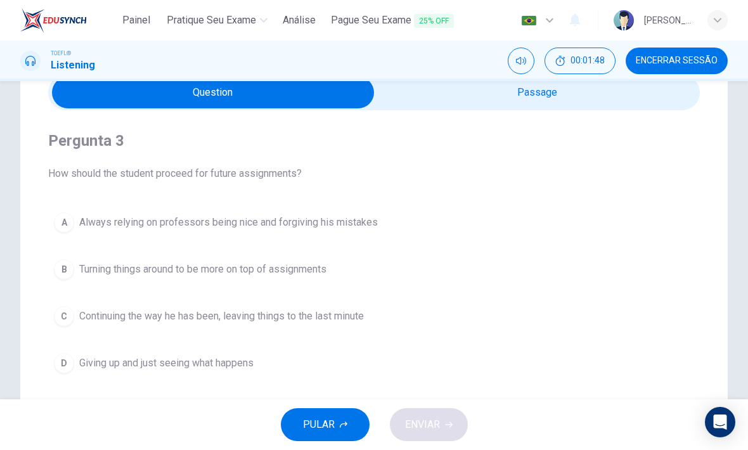
click at [521, 99] on input "checkbox" at bounding box center [212, 93] width 977 height 32
checkbox input "true"
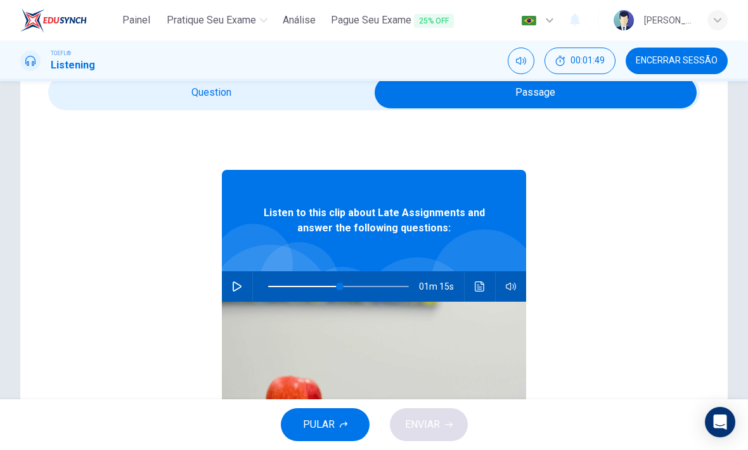
click at [242, 290] on button "button" at bounding box center [237, 286] width 20 height 30
type input "51"
click at [265, 77] on div "TOEFL® Listening 00:01:49 Encerrar Sessão" at bounding box center [374, 61] width 748 height 41
click at [302, 94] on input "checkbox" at bounding box center [535, 93] width 977 height 32
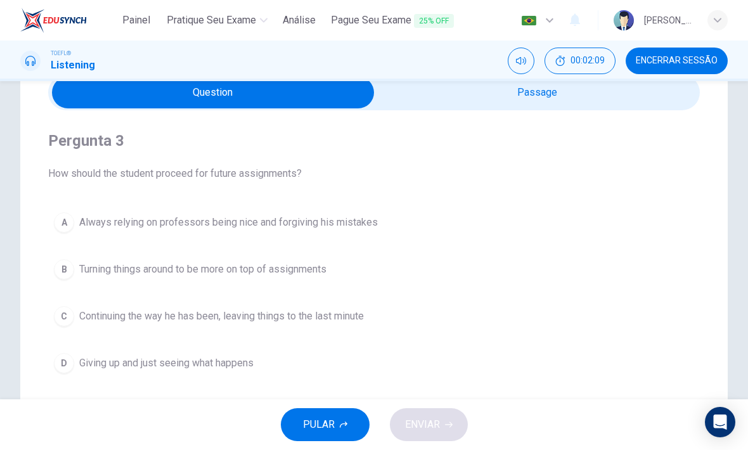
click at [88, 268] on span "Turning things around to be more on top of assignments" at bounding box center [202, 269] width 247 height 15
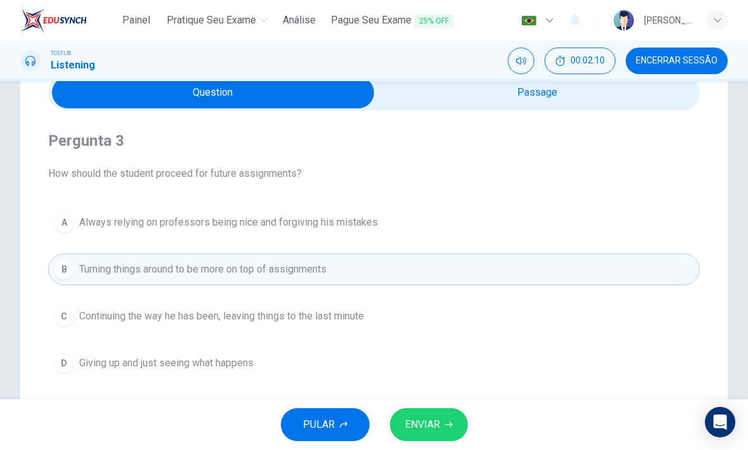
click at [447, 418] on button "ENVIAR" at bounding box center [429, 424] width 78 height 33
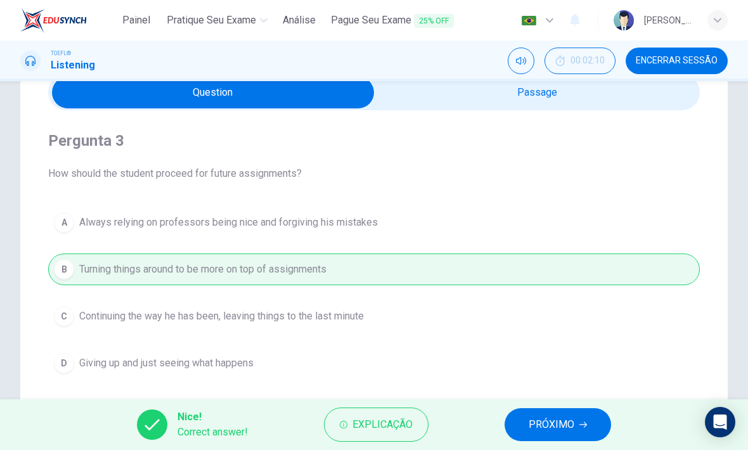
click at [575, 423] on button "PRÓXIMO" at bounding box center [557, 424] width 106 height 33
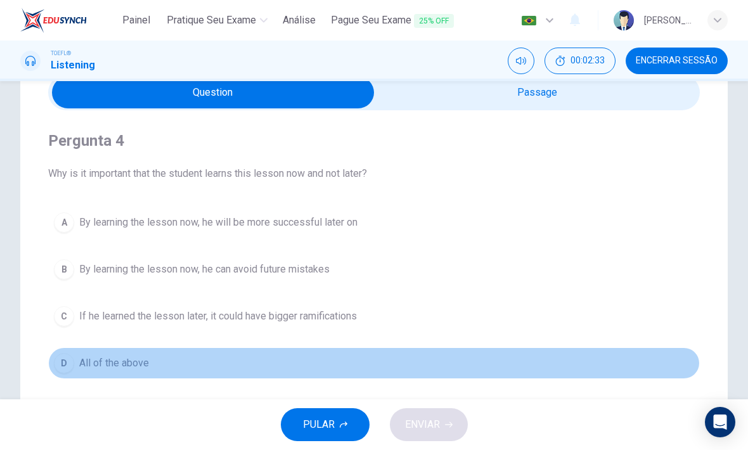
click at [131, 359] on span "All of the above" at bounding box center [114, 362] width 70 height 15
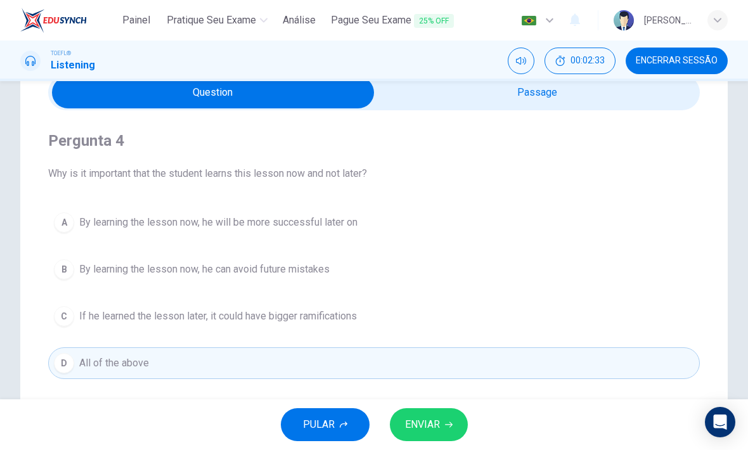
scroll to position [141, 0]
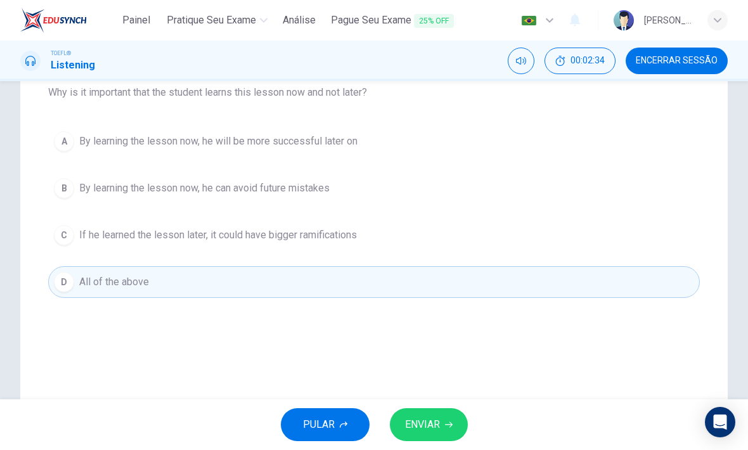
click at [433, 414] on button "ENVIAR" at bounding box center [429, 424] width 78 height 33
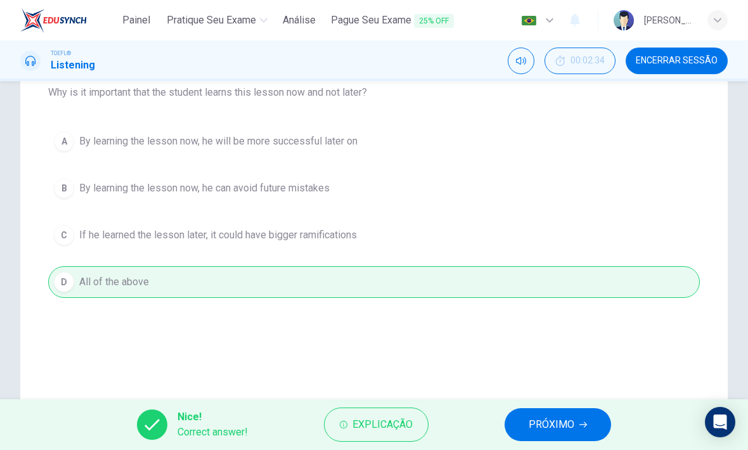
click at [581, 426] on icon "button" at bounding box center [583, 425] width 8 height 8
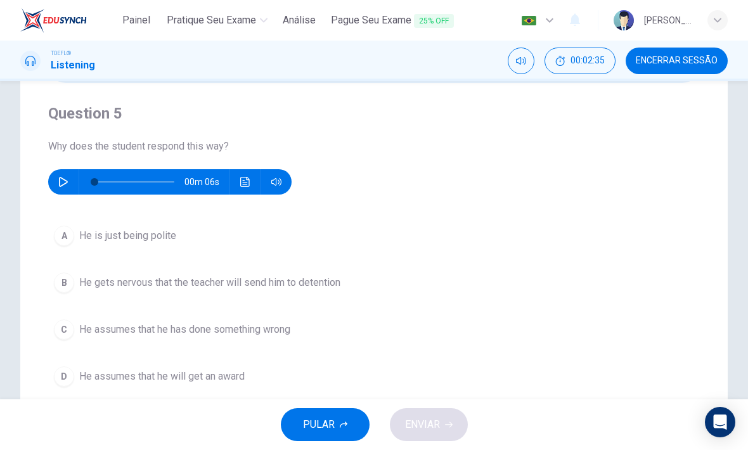
scroll to position [58, 0]
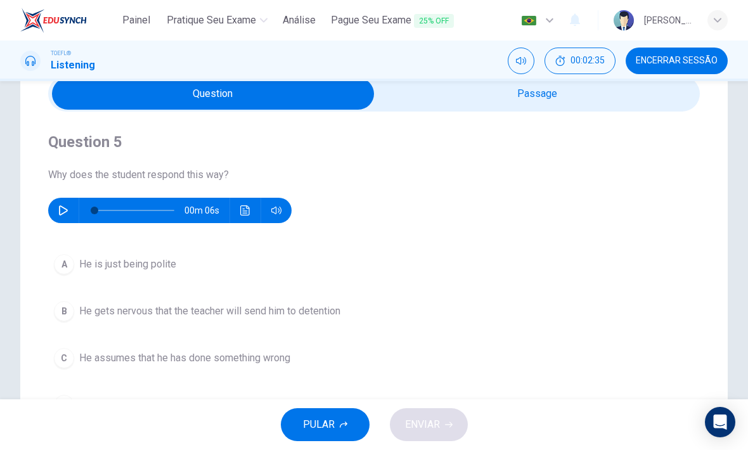
click at [606, 106] on input "checkbox" at bounding box center [212, 94] width 977 height 32
checkbox input "true"
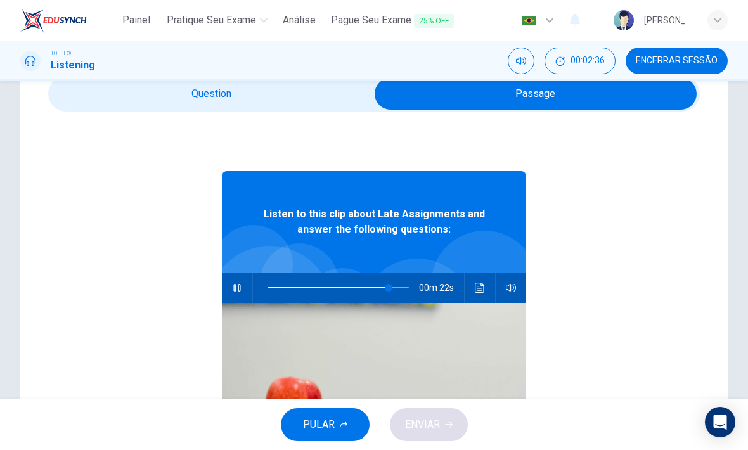
click at [242, 293] on button "button" at bounding box center [237, 287] width 20 height 30
type input "85"
click at [274, 98] on input "checkbox" at bounding box center [535, 94] width 977 height 32
checkbox input "false"
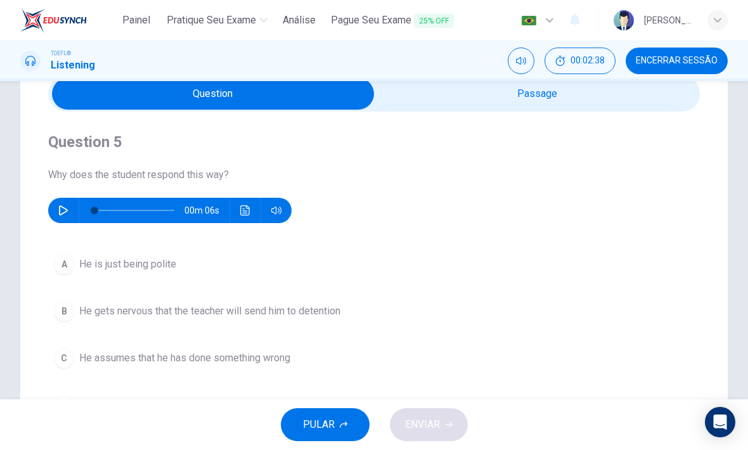
click at [72, 208] on button "button" at bounding box center [63, 210] width 20 height 25
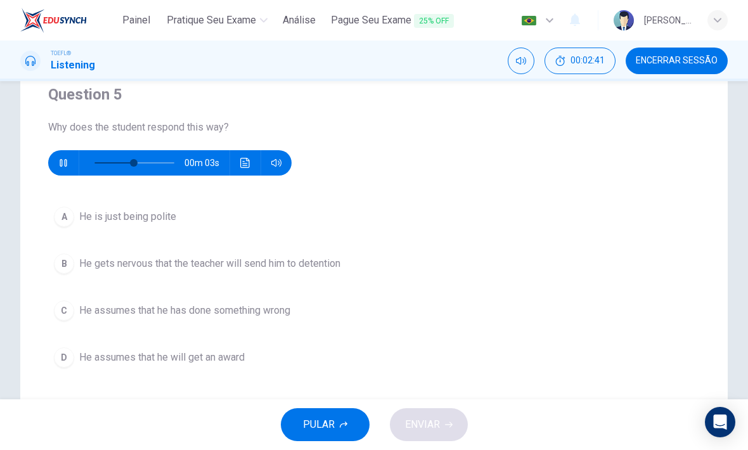
scroll to position [112, 0]
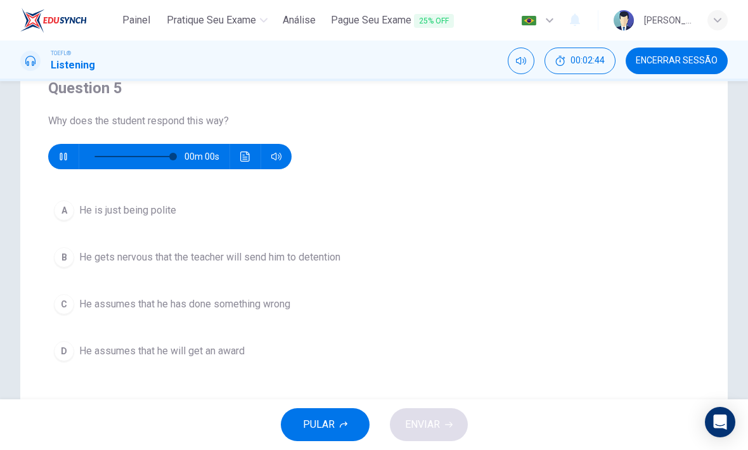
type input "0"
click at [68, 305] on div "C" at bounding box center [64, 304] width 20 height 20
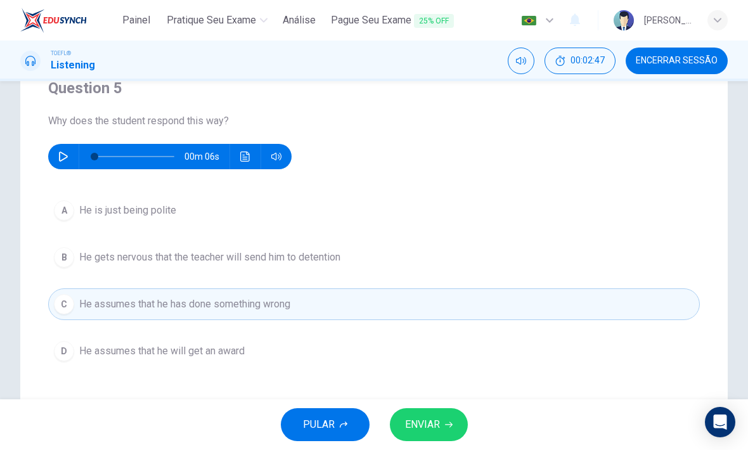
click at [432, 419] on span "ENVIAR" at bounding box center [422, 425] width 35 height 18
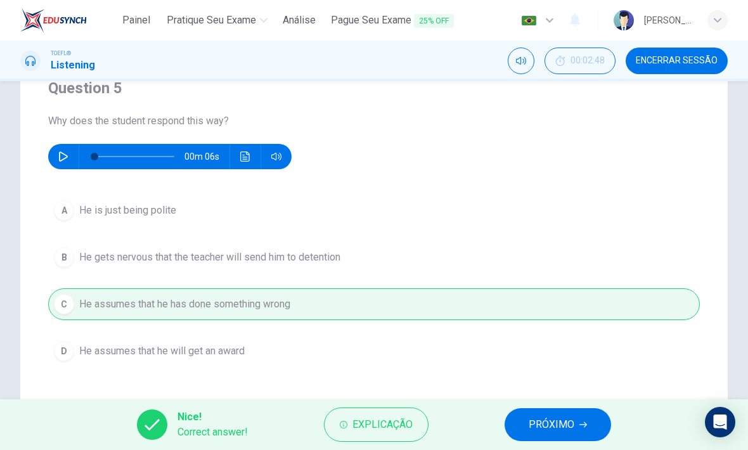
click at [553, 419] on span "PRÓXIMO" at bounding box center [551, 425] width 46 height 18
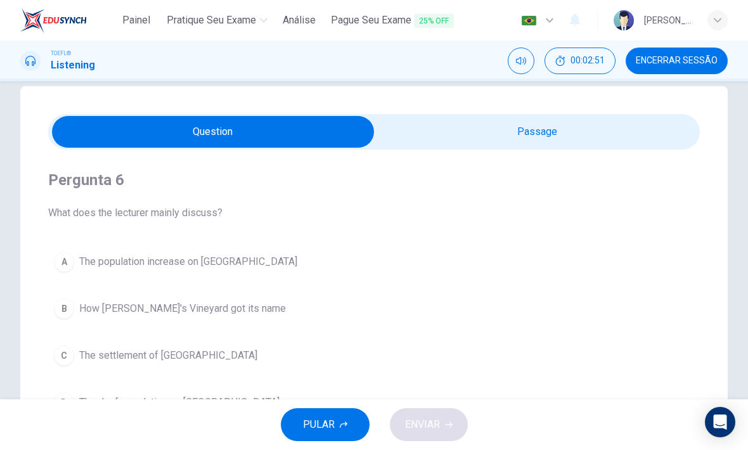
scroll to position [19, 0]
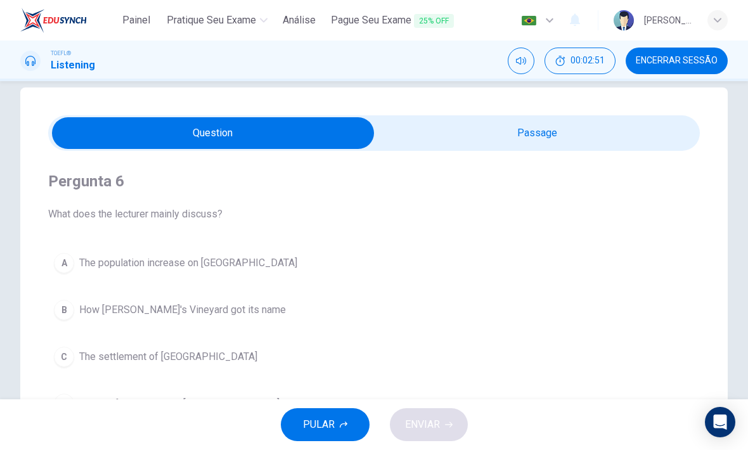
click at [576, 136] on input "checkbox" at bounding box center [212, 133] width 977 height 32
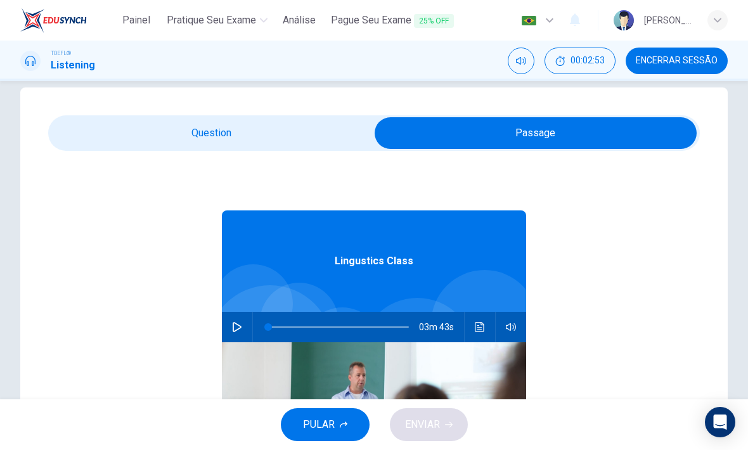
click at [232, 335] on button "button" at bounding box center [237, 327] width 20 height 30
click at [274, 142] on input "checkbox" at bounding box center [535, 133] width 977 height 32
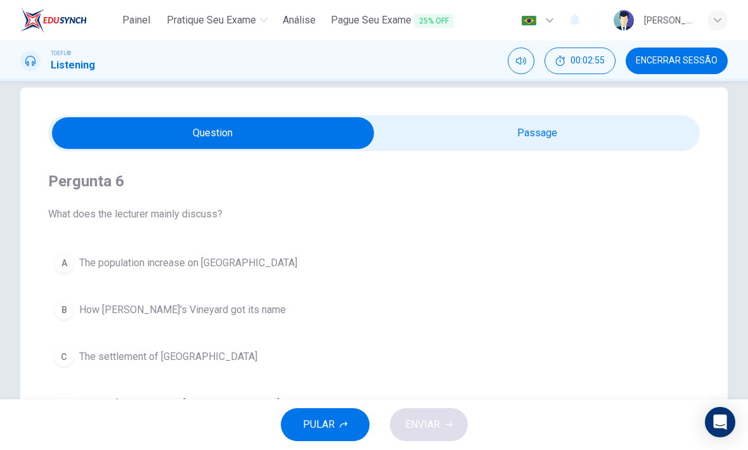
click at [533, 138] on input "checkbox" at bounding box center [212, 133] width 977 height 32
checkbox input "true"
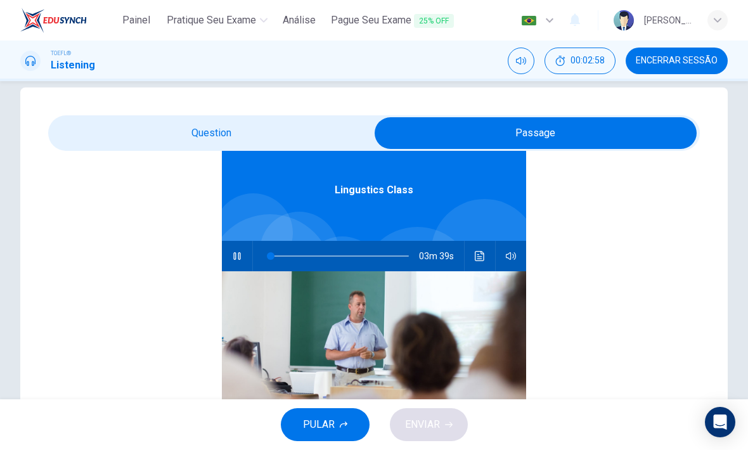
type input "2"
click at [236, 127] on input "checkbox" at bounding box center [535, 133] width 977 height 32
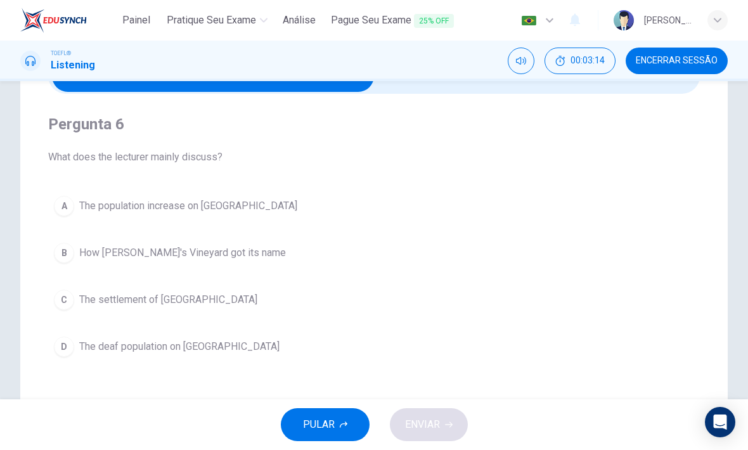
scroll to position [86, 0]
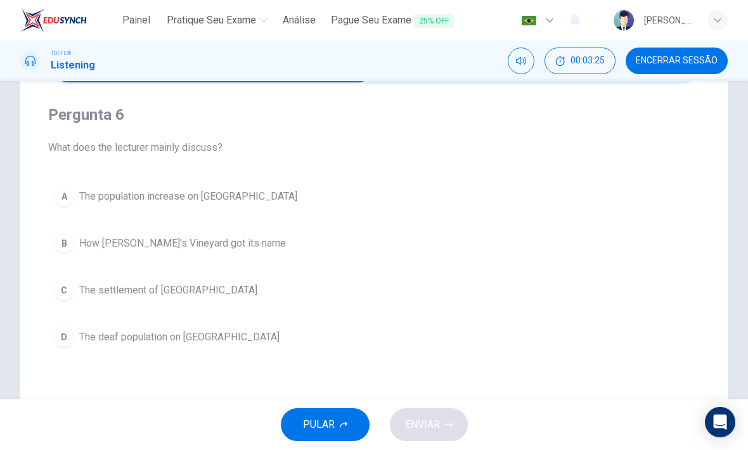
click at [72, 335] on div "D" at bounding box center [64, 337] width 20 height 20
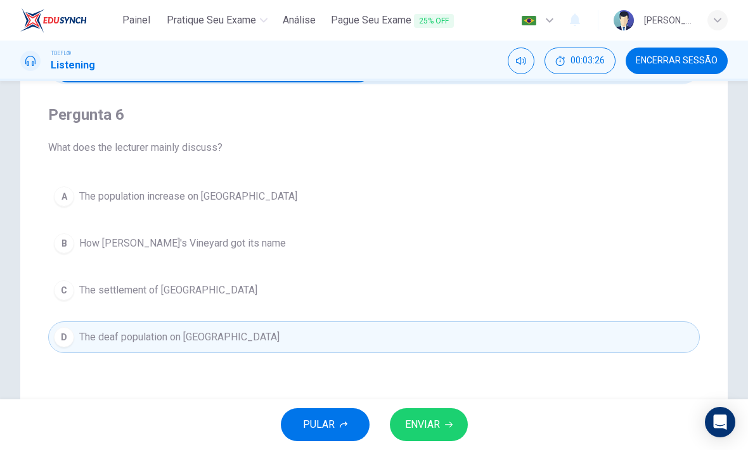
click at [442, 414] on button "ENVIAR" at bounding box center [429, 424] width 78 height 33
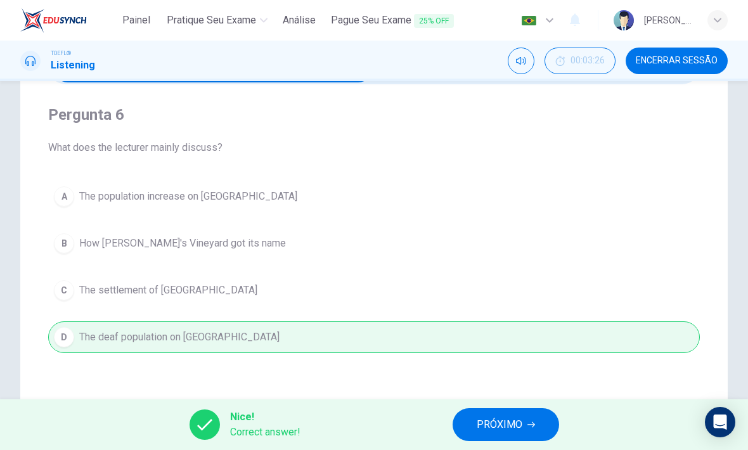
click at [528, 419] on button "PRÓXIMO" at bounding box center [505, 424] width 106 height 33
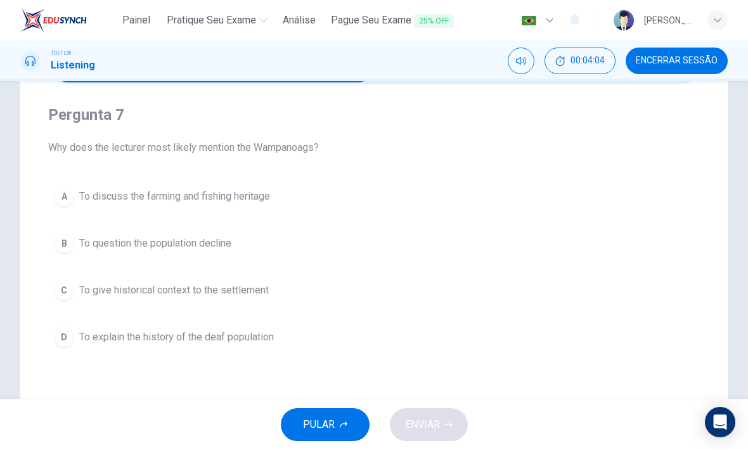
click at [107, 328] on button "D To explain the history of the deaf population" at bounding box center [373, 337] width 651 height 32
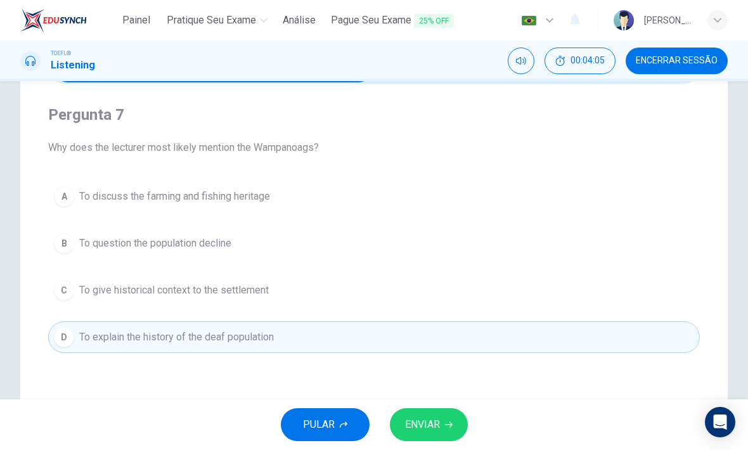
click at [443, 410] on button "ENVIAR" at bounding box center [429, 424] width 78 height 33
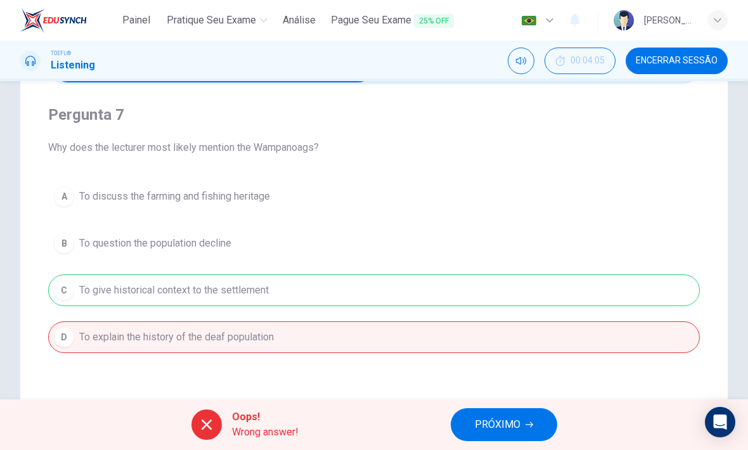
click at [509, 419] on span "PRÓXIMO" at bounding box center [498, 425] width 46 height 18
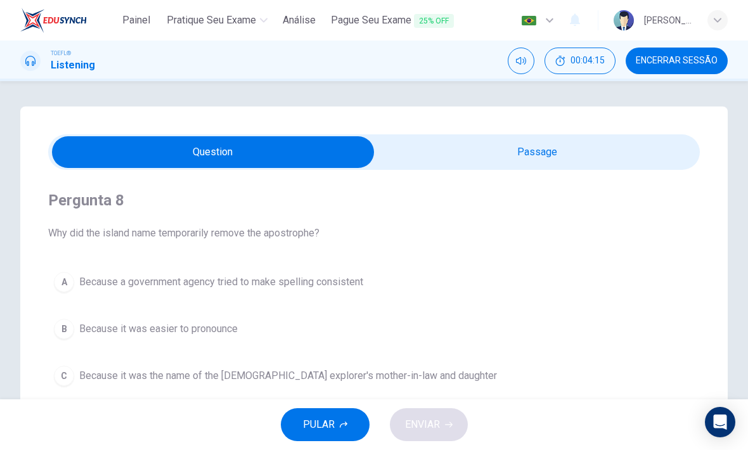
scroll to position [0, 0]
click at [558, 148] on input "checkbox" at bounding box center [212, 152] width 977 height 32
checkbox input "true"
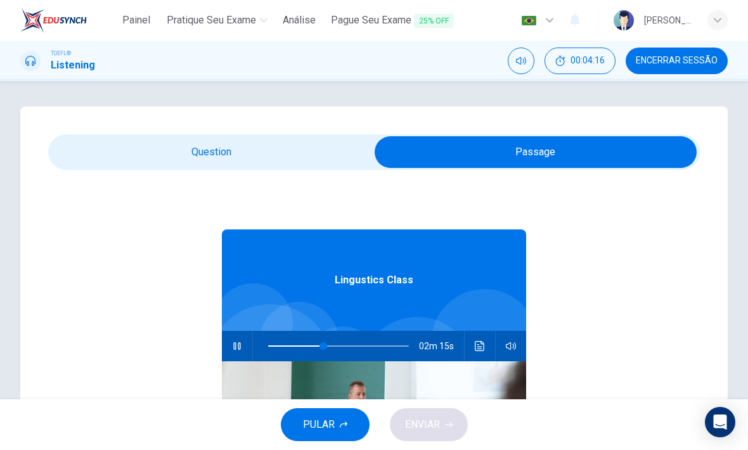
click at [231, 343] on button "button" at bounding box center [237, 346] width 20 height 30
type input "40"
click at [316, 156] on input "checkbox" at bounding box center [535, 152] width 977 height 32
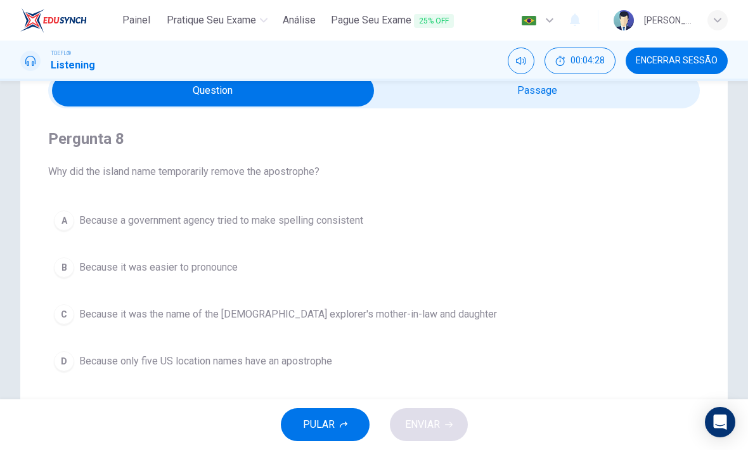
scroll to position [60, 0]
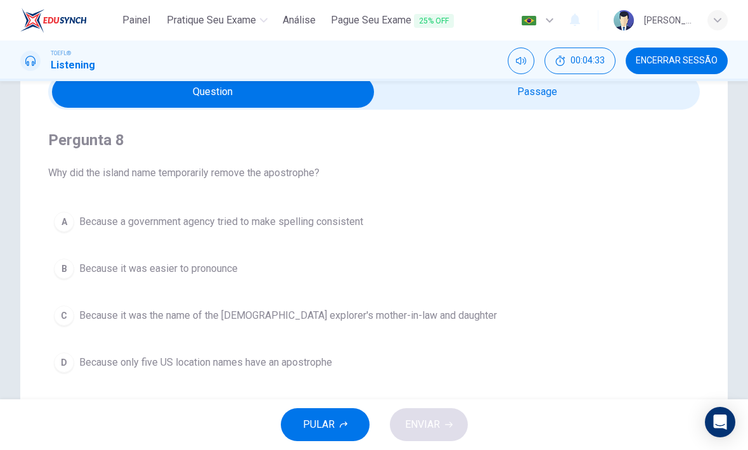
click at [604, 106] on input "checkbox" at bounding box center [212, 92] width 977 height 32
checkbox input "true"
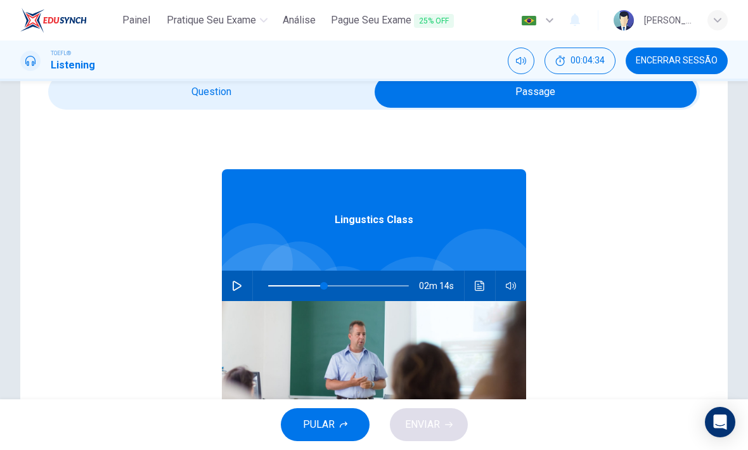
click at [236, 283] on icon "button" at bounding box center [237, 286] width 9 height 10
type input "41"
click at [335, 84] on input "checkbox" at bounding box center [535, 92] width 977 height 32
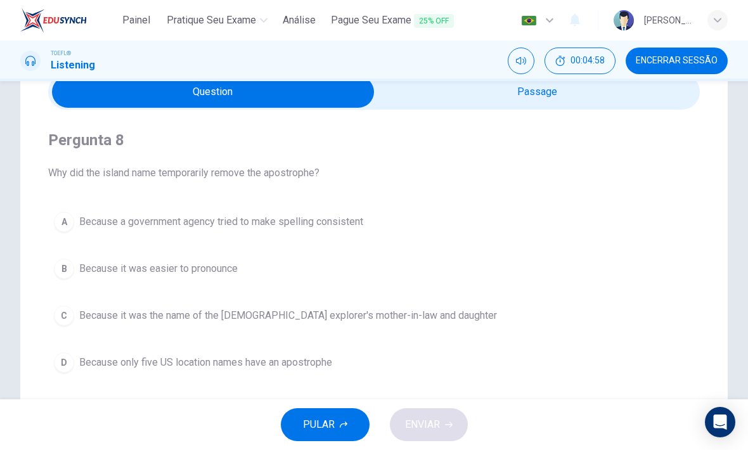
click at [523, 100] on input "checkbox" at bounding box center [212, 92] width 977 height 32
checkbox input "true"
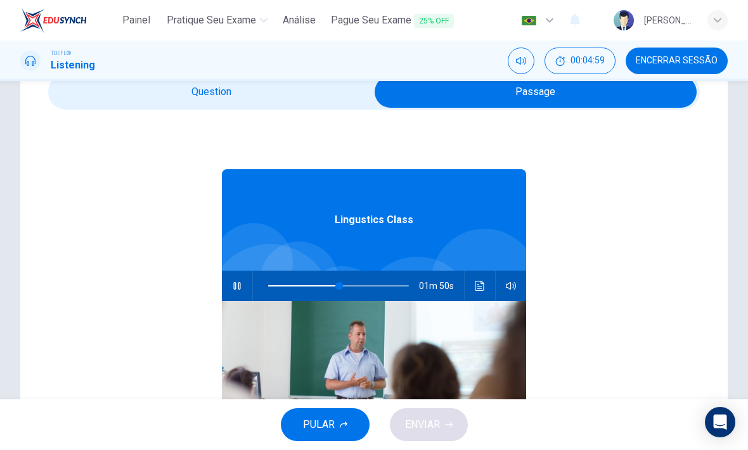
click at [239, 288] on icon "button" at bounding box center [237, 286] width 10 height 10
type input "51"
click at [332, 93] on input "checkbox" at bounding box center [535, 92] width 977 height 32
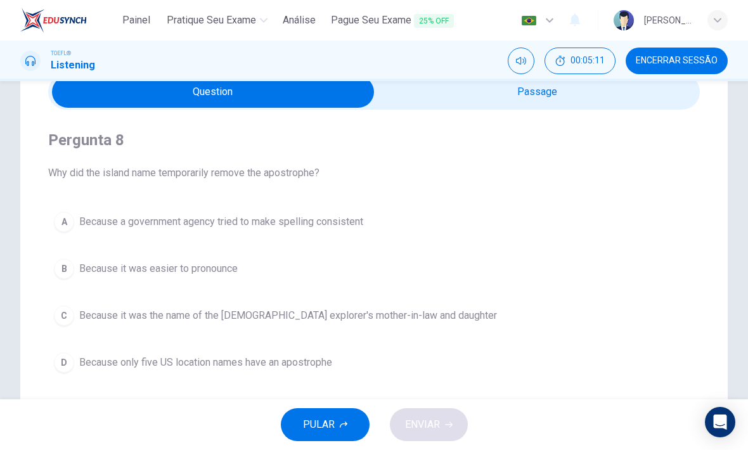
click at [297, 368] on span "Because only five US location names have an apostrophe" at bounding box center [205, 362] width 253 height 15
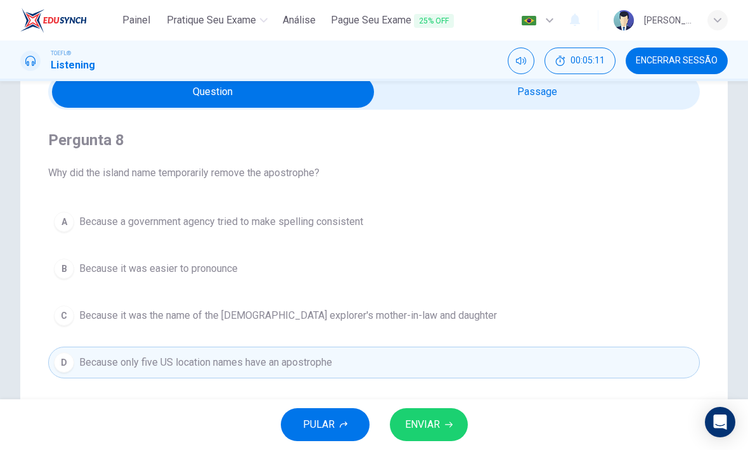
click at [440, 424] on button "ENVIAR" at bounding box center [429, 424] width 78 height 33
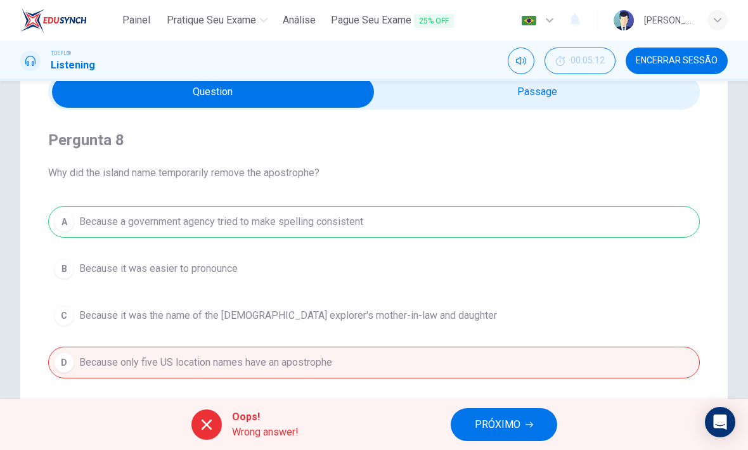
click at [502, 423] on span "PRÓXIMO" at bounding box center [498, 425] width 46 height 18
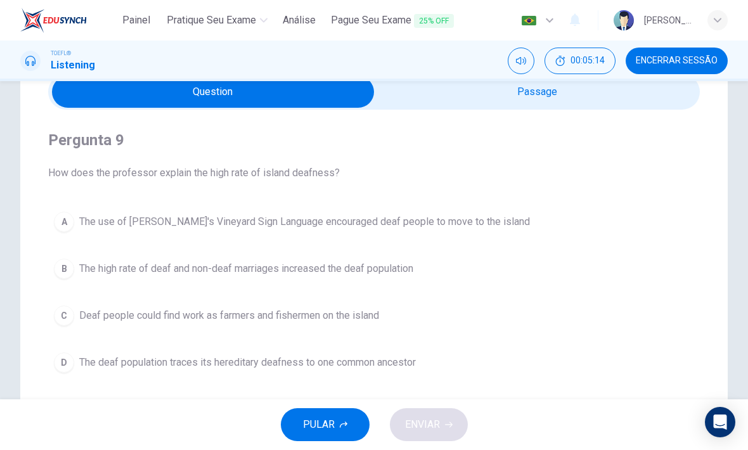
click at [585, 98] on input "checkbox" at bounding box center [212, 92] width 977 height 32
checkbox input "true"
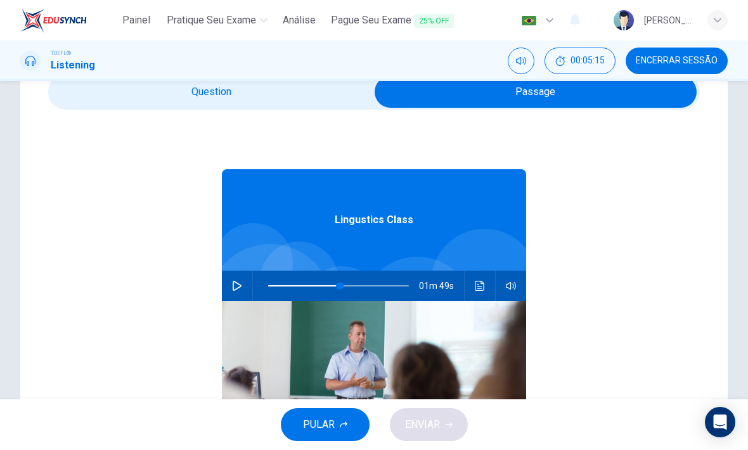
click at [241, 286] on icon "button" at bounding box center [237, 286] width 10 height 10
type input "51"
click at [324, 88] on input "checkbox" at bounding box center [535, 92] width 977 height 32
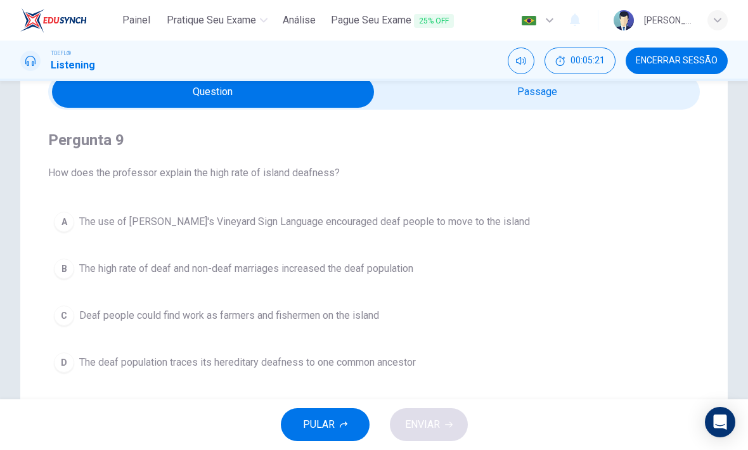
click at [476, 94] on input "checkbox" at bounding box center [212, 92] width 977 height 32
checkbox input "true"
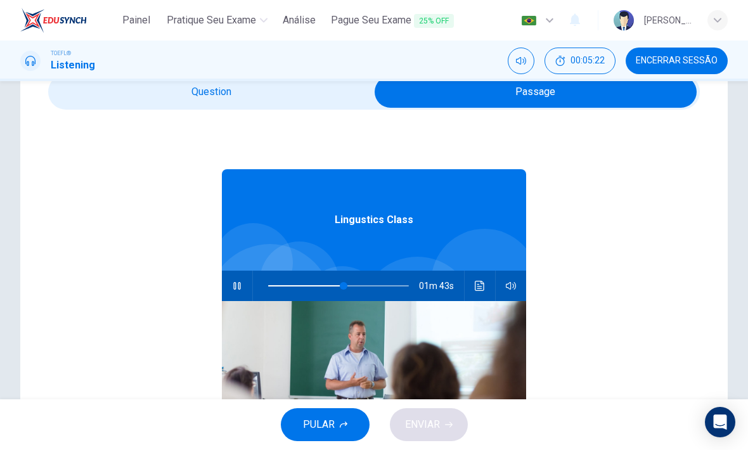
click at [236, 286] on icon "button" at bounding box center [236, 286] width 7 height 8
type input "54"
click at [309, 87] on input "checkbox" at bounding box center [535, 92] width 977 height 32
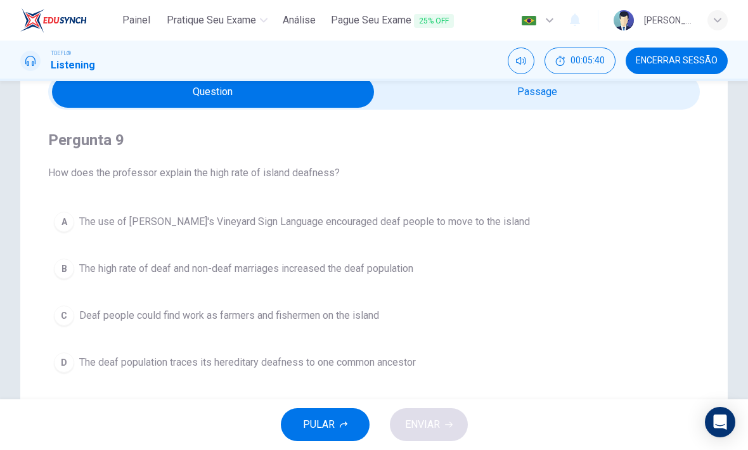
click at [531, 105] on input "checkbox" at bounding box center [212, 92] width 977 height 32
checkbox input "true"
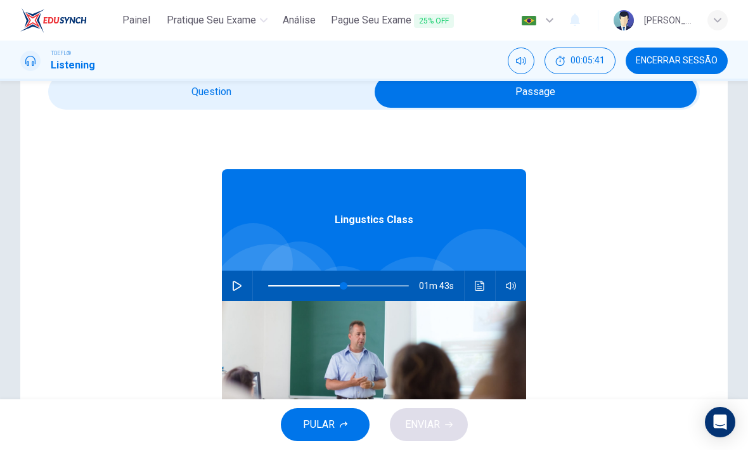
click at [234, 288] on icon "button" at bounding box center [237, 286] width 10 height 10
type input "54"
click at [337, 107] on input "checkbox" at bounding box center [535, 92] width 977 height 32
checkbox input "false"
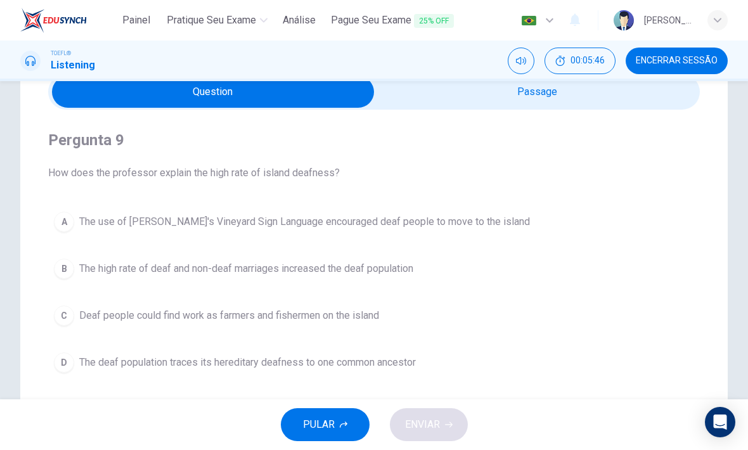
click at [391, 366] on span "The deaf population traces its hereditary deafness to one common ancestor" at bounding box center [247, 362] width 336 height 15
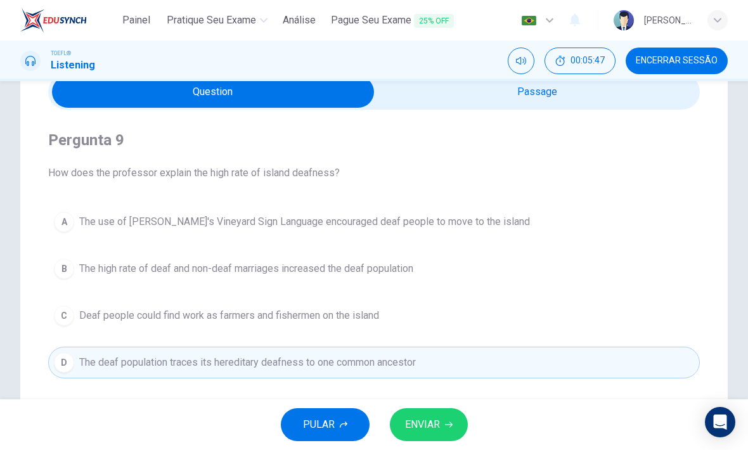
click at [442, 425] on button "ENVIAR" at bounding box center [429, 424] width 78 height 33
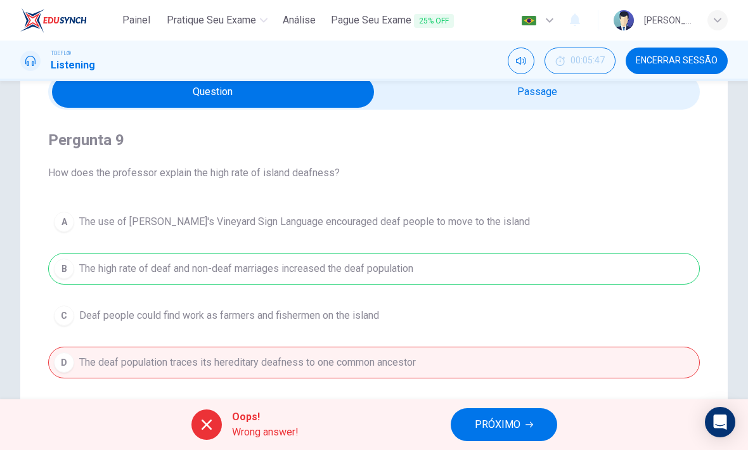
click at [513, 418] on span "PRÓXIMO" at bounding box center [498, 425] width 46 height 18
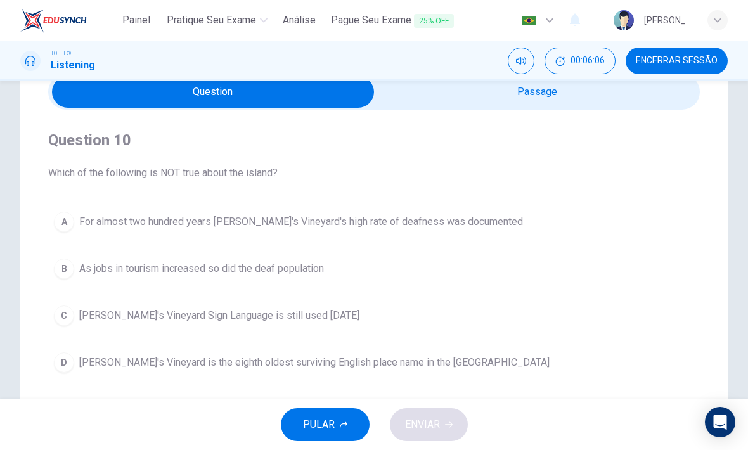
click at [316, 276] on button "B As jobs in tourism increased so did the deaf population" at bounding box center [373, 269] width 651 height 32
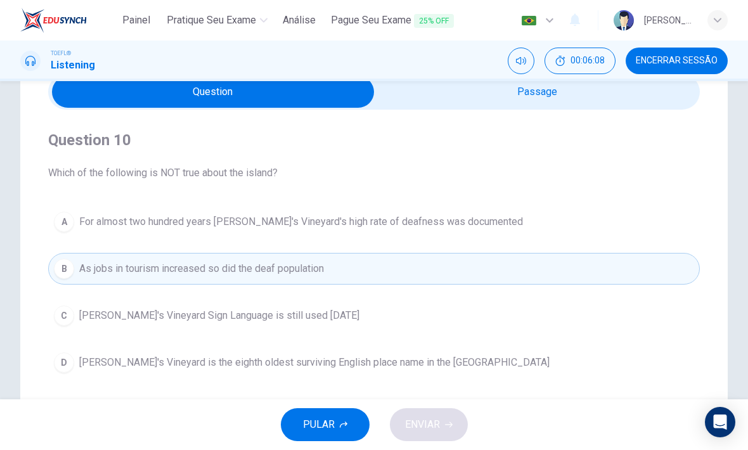
click at [295, 264] on span "As jobs in tourism increased so did the deaf population" at bounding box center [201, 268] width 245 height 15
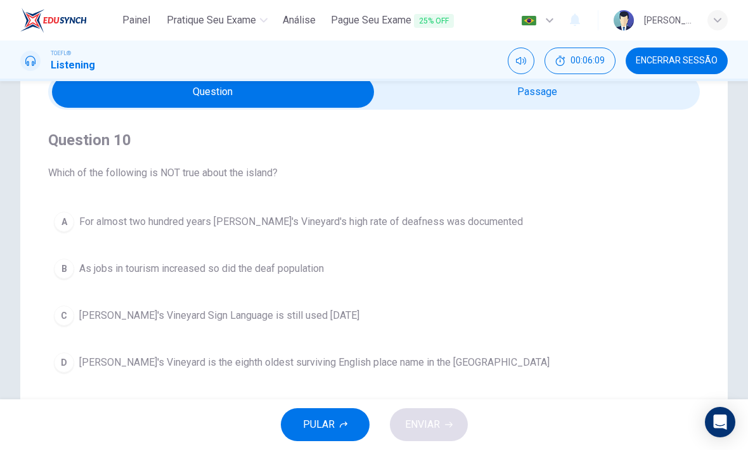
click at [440, 423] on div "PULAR ENVIAR" at bounding box center [374, 424] width 748 height 51
click at [82, 236] on button "A For almost two hundred years [PERSON_NAME]'s [PERSON_NAME]'s high rate of dea…" at bounding box center [373, 222] width 651 height 32
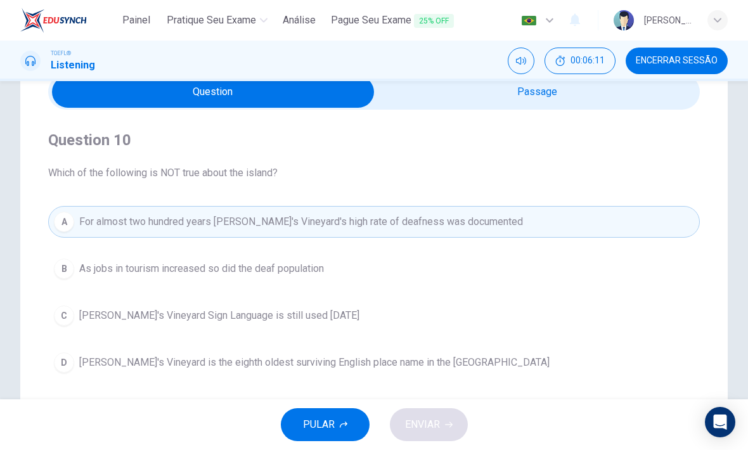
click at [434, 426] on div "PULAR ENVIAR" at bounding box center [374, 424] width 748 height 51
click at [317, 271] on span "As jobs in tourism increased so did the deaf population" at bounding box center [201, 268] width 245 height 15
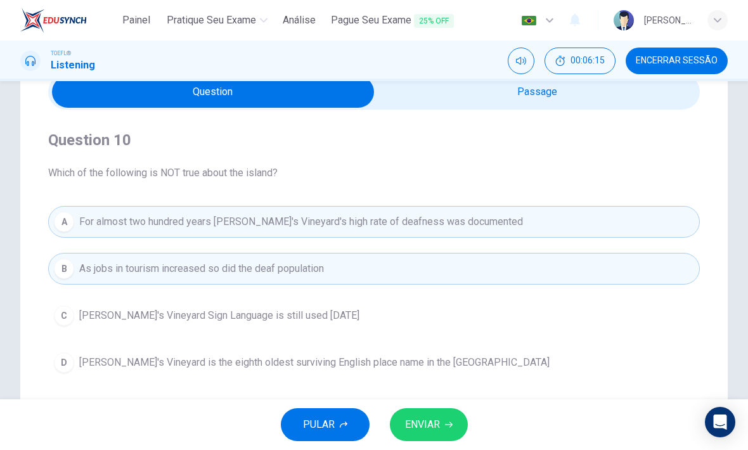
scroll to position [113, 0]
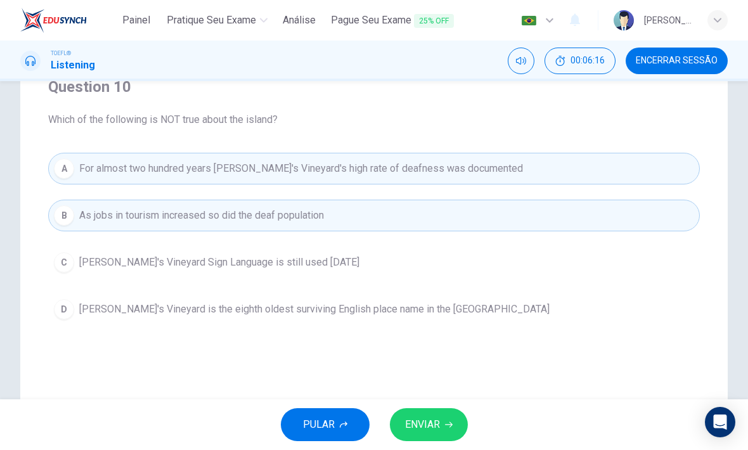
click at [443, 421] on button "ENVIAR" at bounding box center [429, 424] width 78 height 33
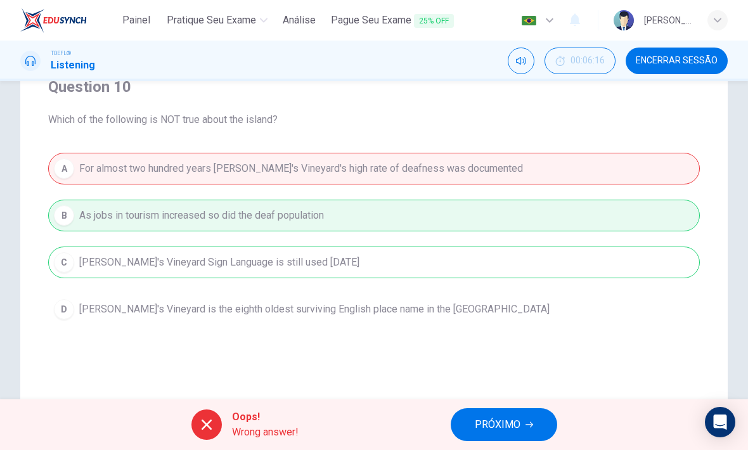
click at [511, 426] on span "PRÓXIMO" at bounding box center [498, 425] width 46 height 18
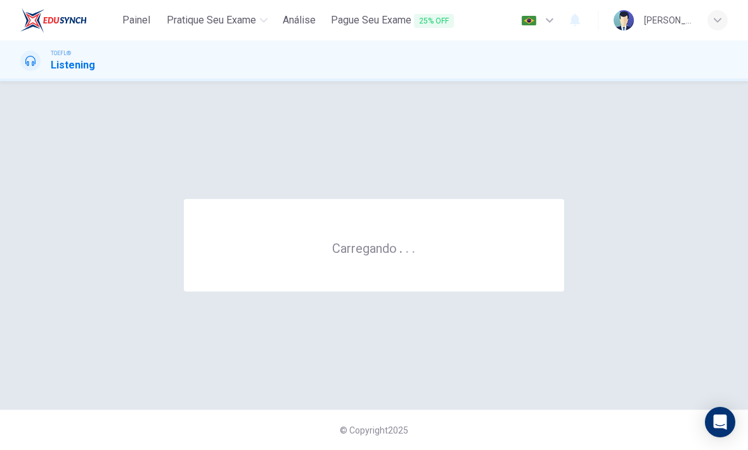
scroll to position [0, 0]
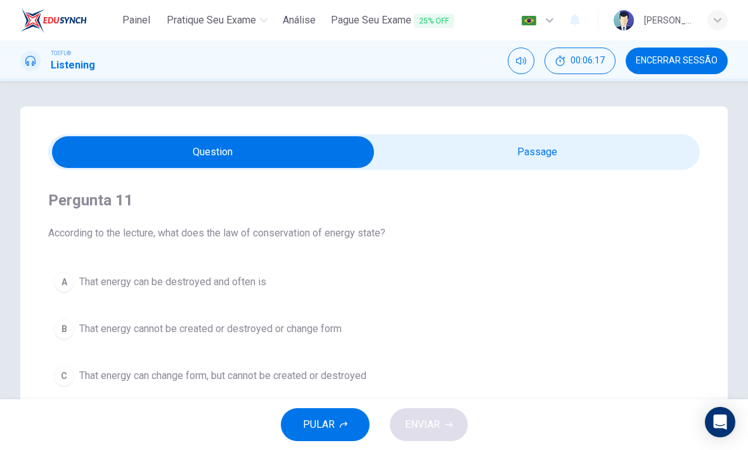
click at [694, 65] on span "Encerrar Sessão" at bounding box center [677, 61] width 82 height 10
